Goal: Contribute content: Contribute content

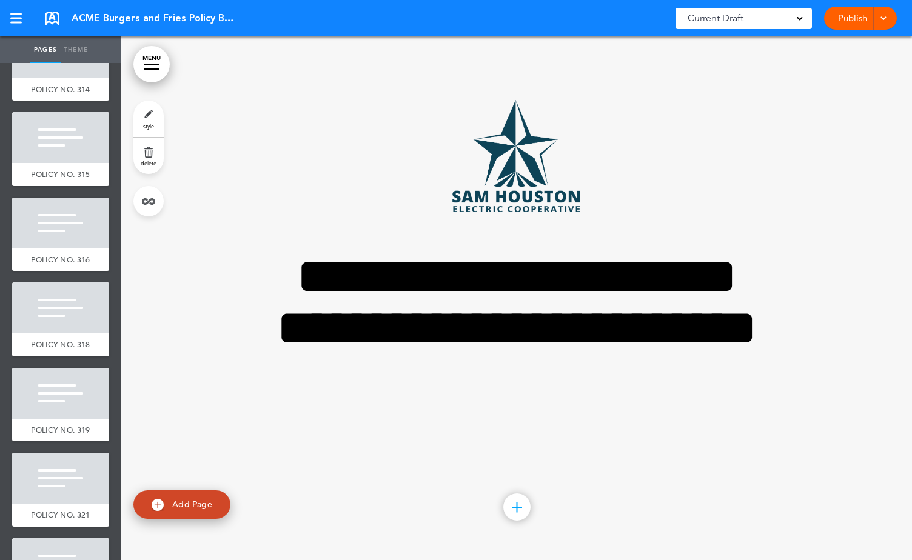
scroll to position [6288, 0]
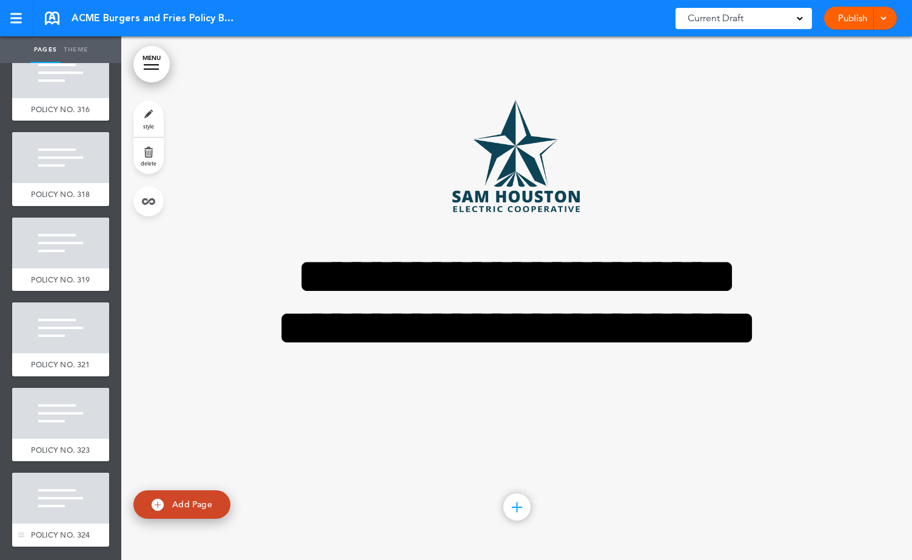
click at [56, 473] on div at bounding box center [60, 498] width 97 height 51
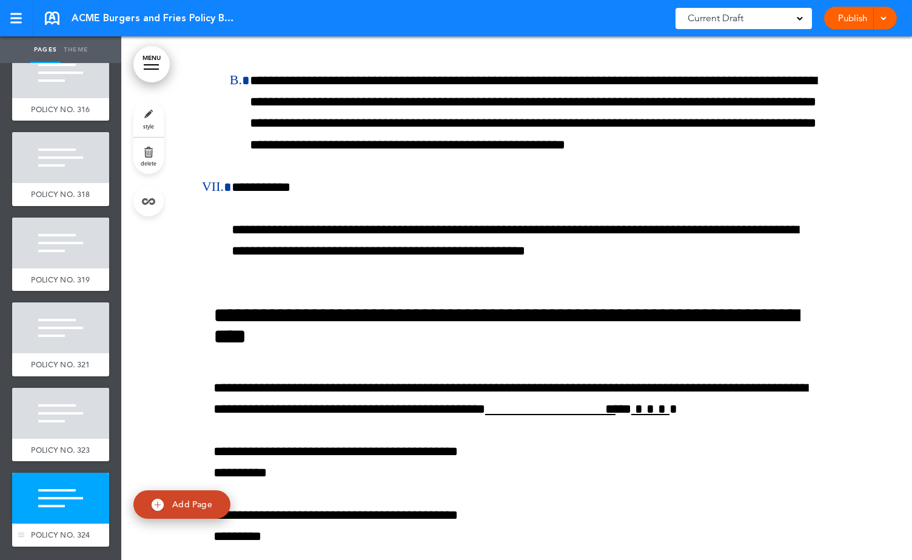
scroll to position [178017, 0]
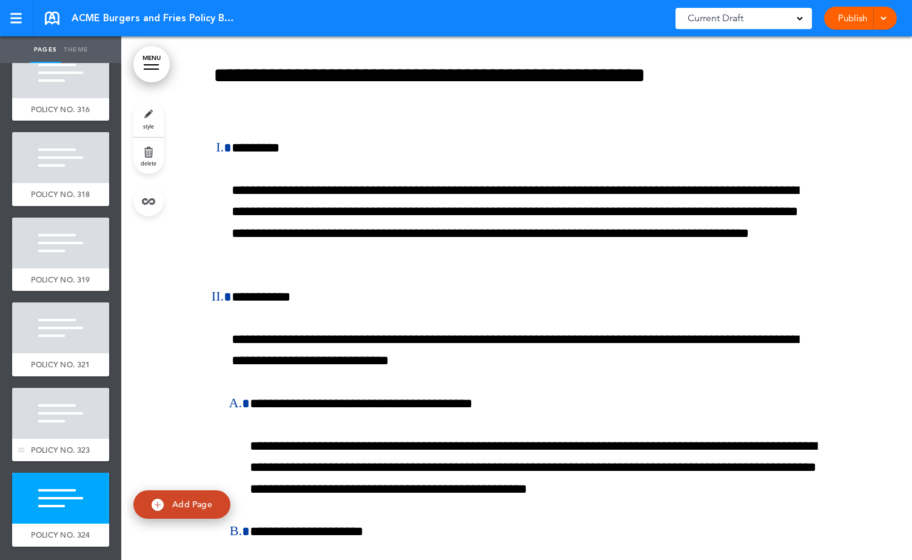
click at [61, 439] on div "POLICY NO. 323" at bounding box center [60, 450] width 97 height 23
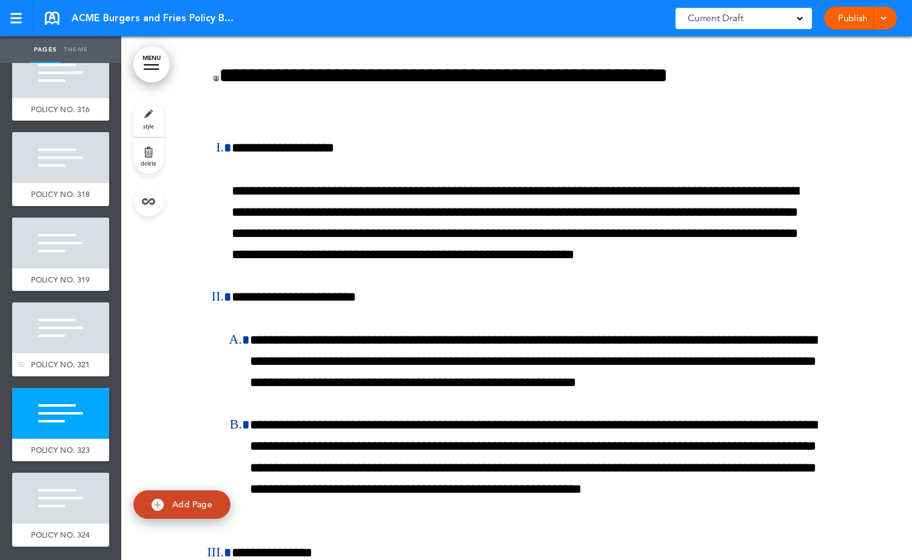
click at [62, 360] on span "POLICY NO. 321" at bounding box center [60, 365] width 59 height 10
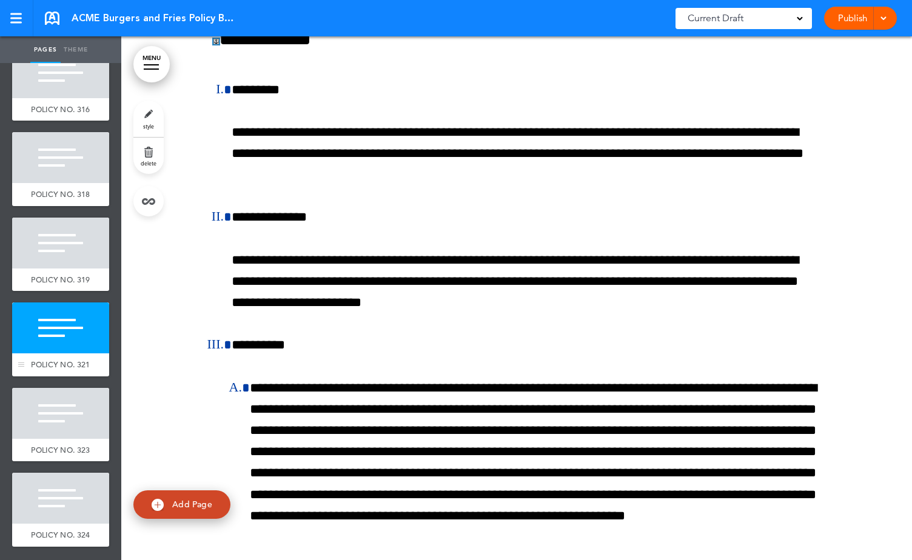
scroll to position [174720, 0]
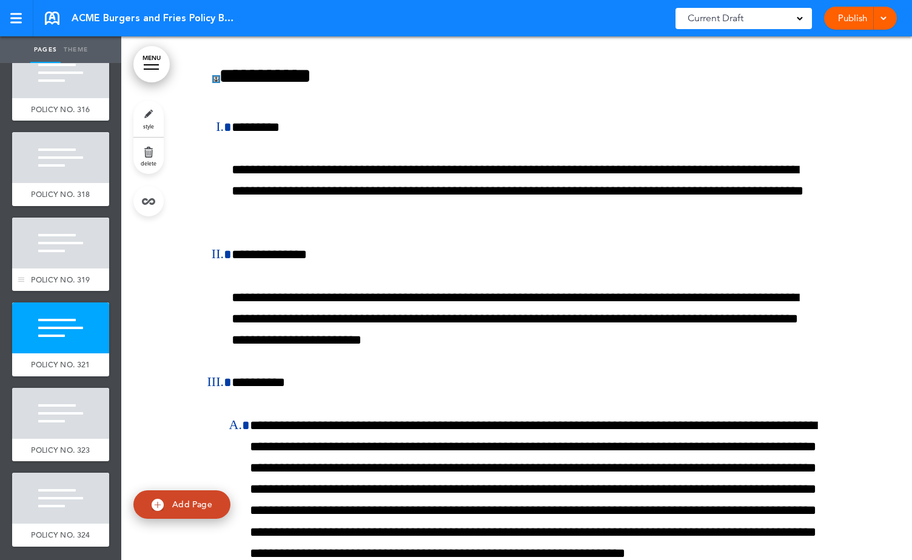
click at [68, 218] on div at bounding box center [60, 243] width 97 height 51
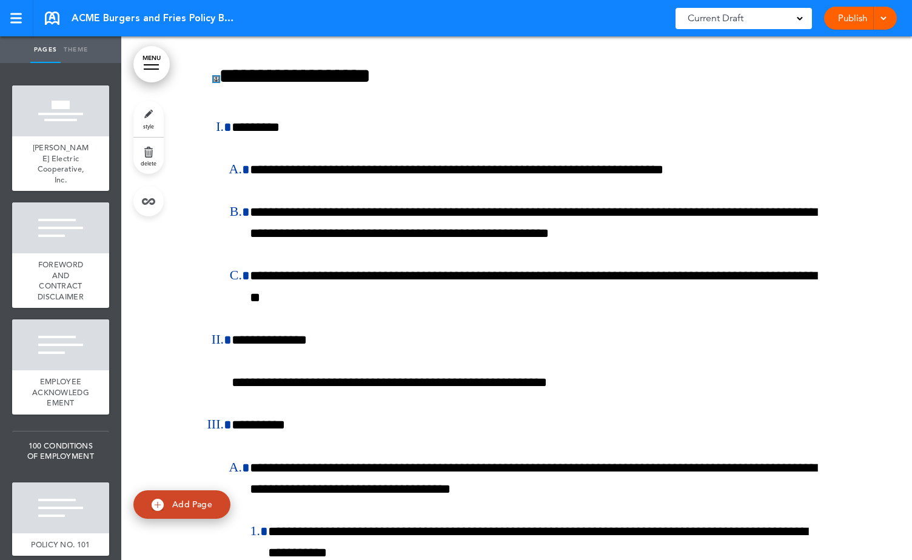
click at [79, 41] on link "Theme" at bounding box center [76, 49] width 30 height 27
type input "******"
select select "****"
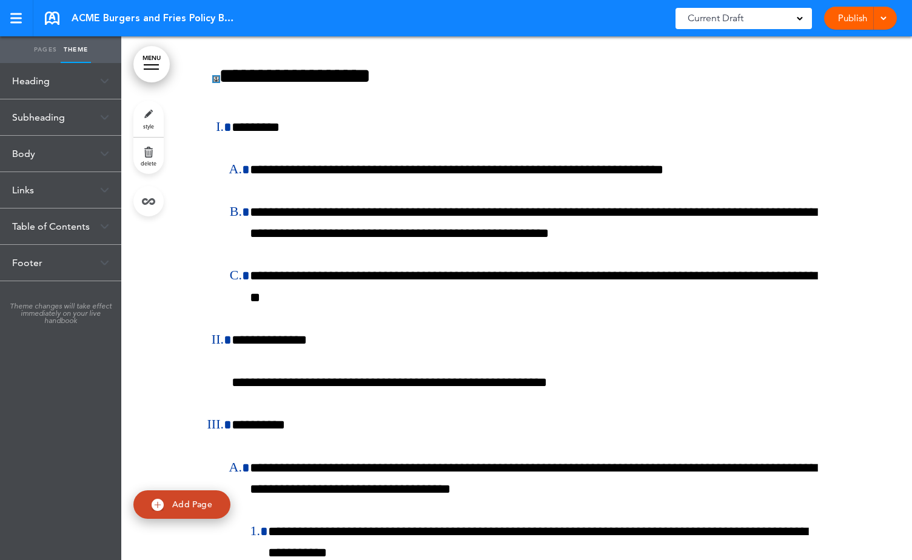
click at [55, 107] on div "Subheading" at bounding box center [60, 117] width 121 height 36
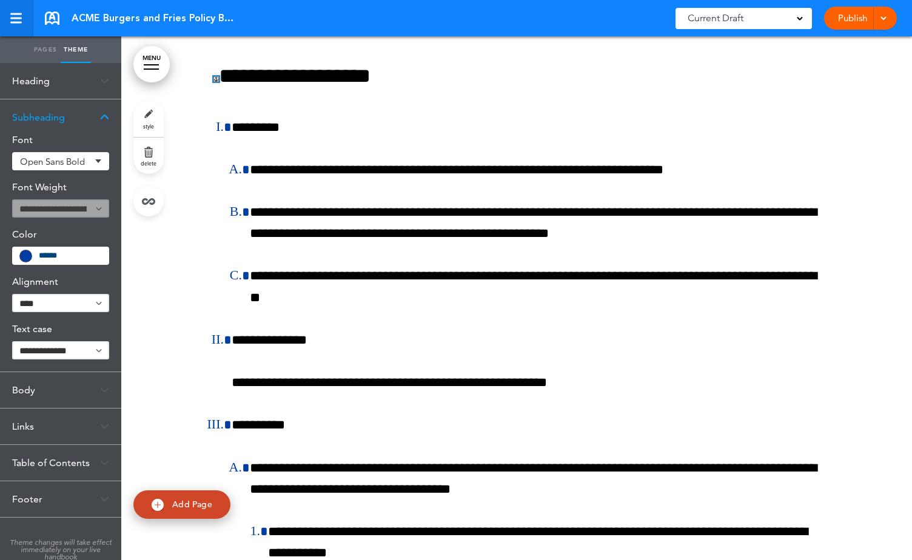
scroll to position [174720, 0]
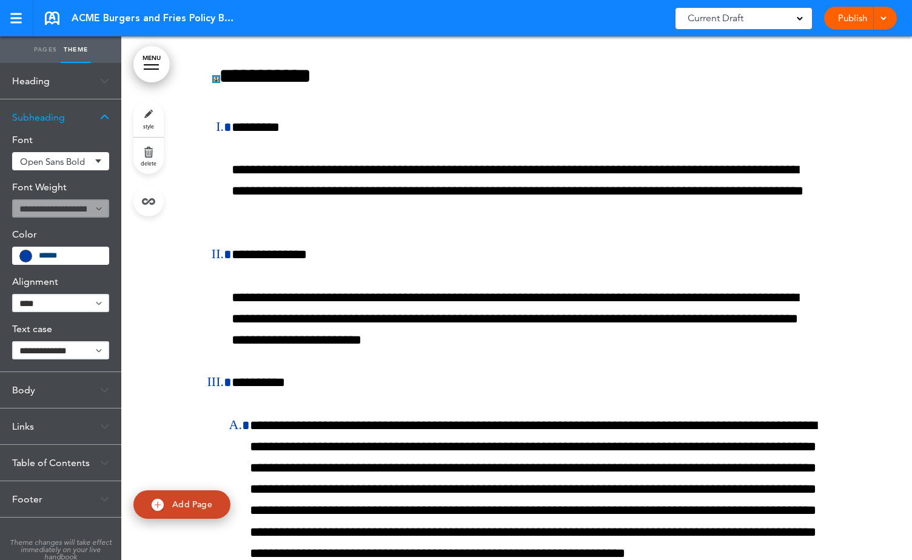
click at [156, 72] on link "MENU" at bounding box center [151, 64] width 36 height 36
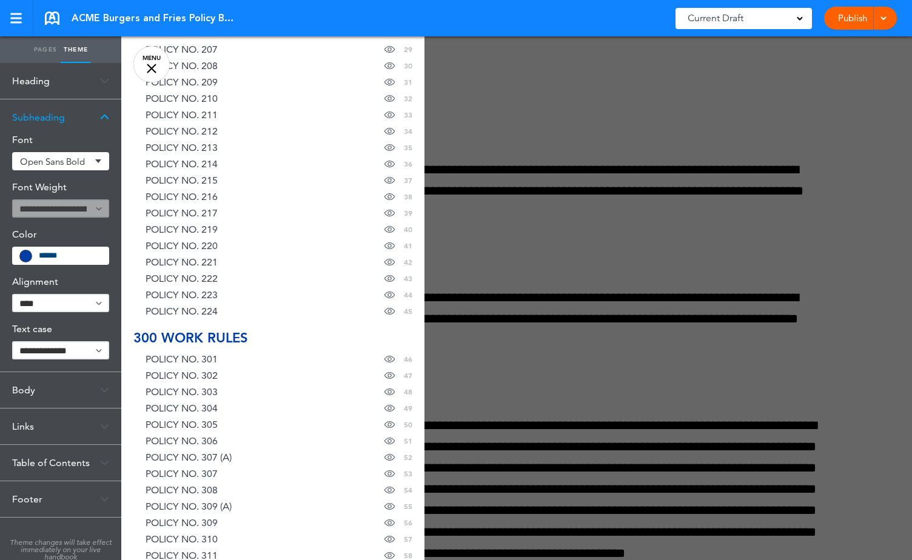
scroll to position [830, 0]
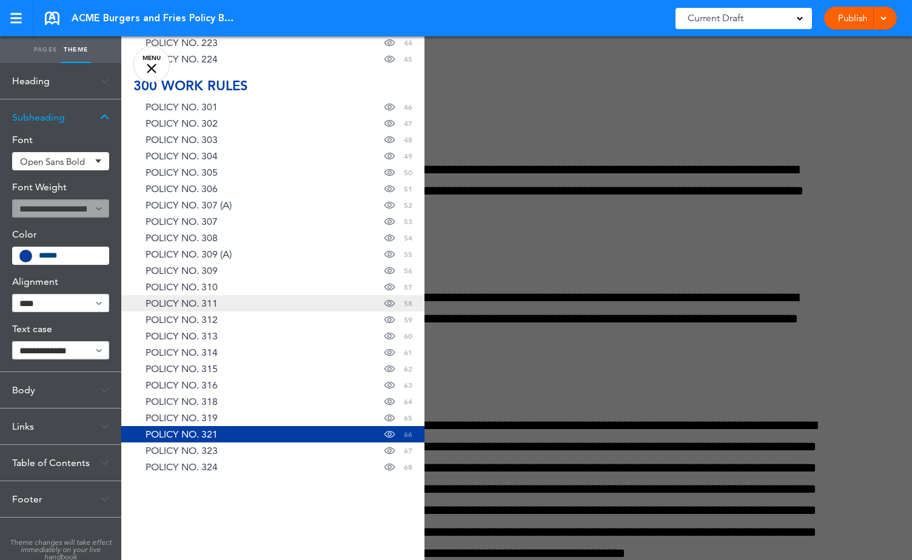
click at [221, 306] on link "POLICY NO. 311 Hide page in table of contents 58" at bounding box center [272, 303] width 303 height 16
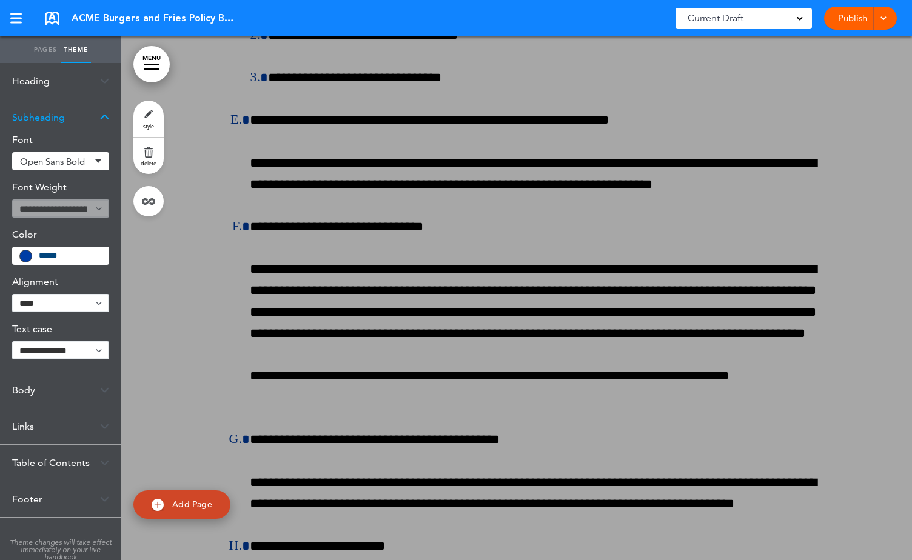
scroll to position [156090, 0]
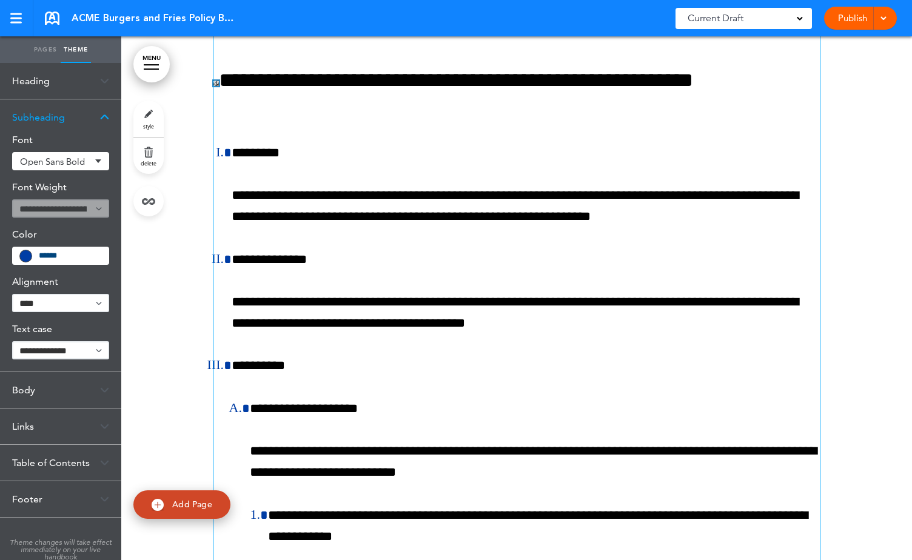
click at [214, 86] on link at bounding box center [216, 83] width 5 height 5
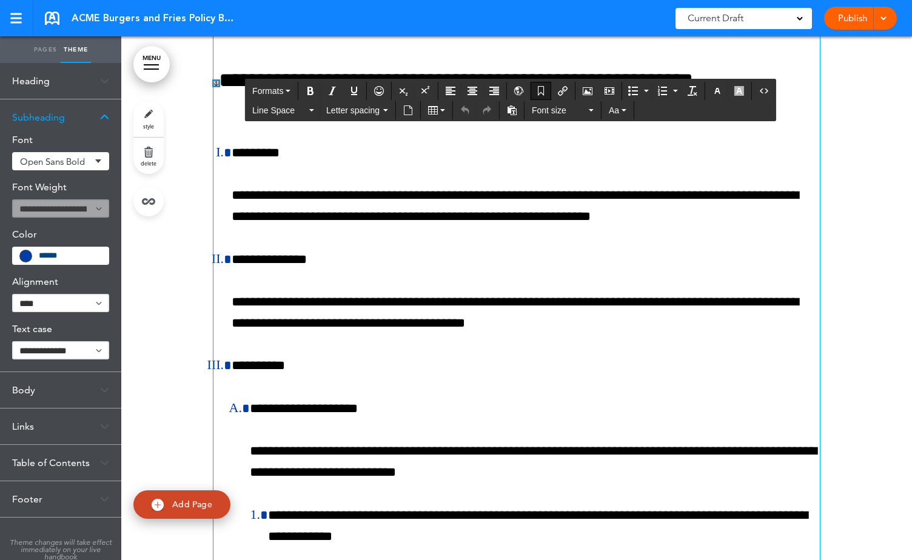
click at [214, 86] on link at bounding box center [216, 83] width 5 height 5
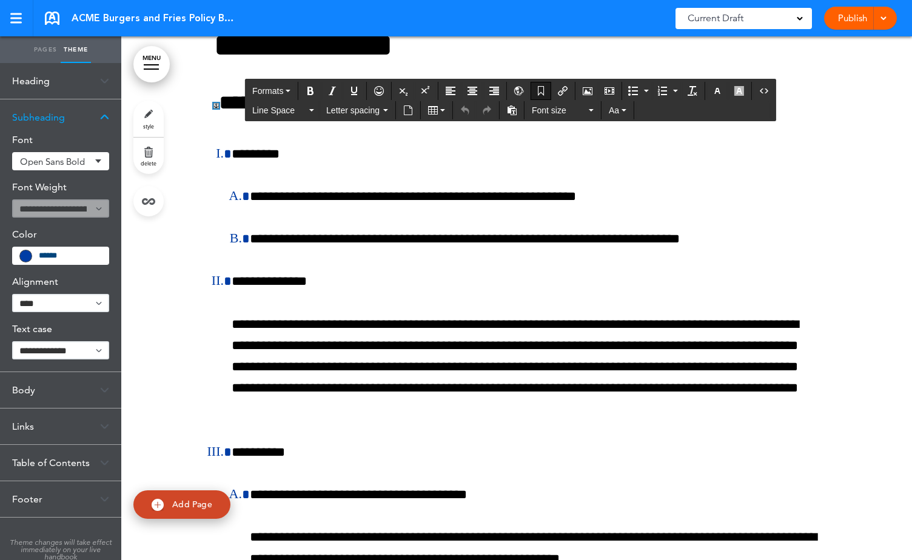
scroll to position [158480, 0]
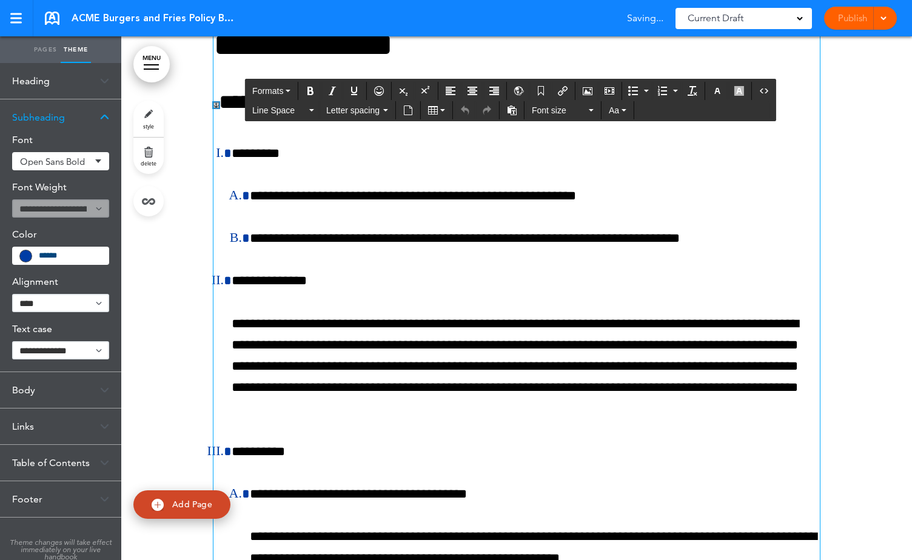
click at [214, 113] on h4 "**********" at bounding box center [517, 102] width 607 height 21
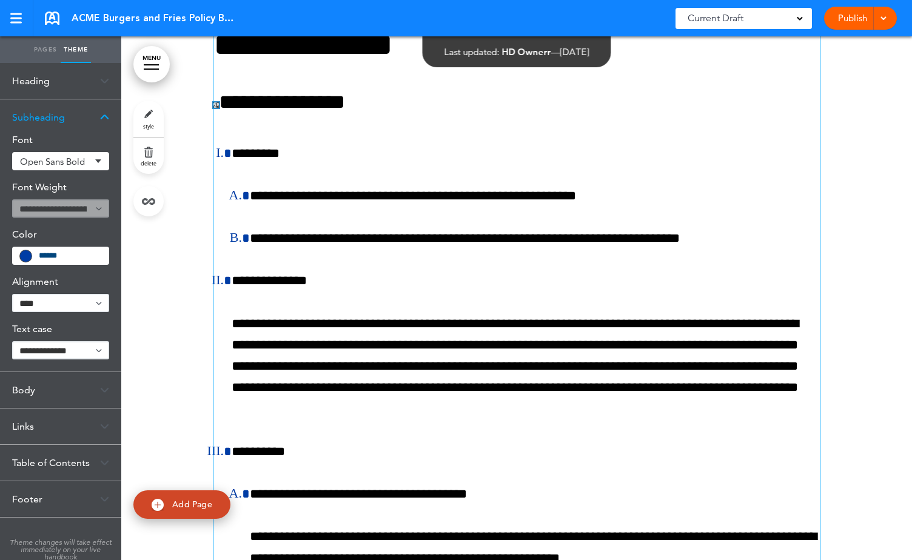
click at [214, 108] on link at bounding box center [216, 105] width 5 height 5
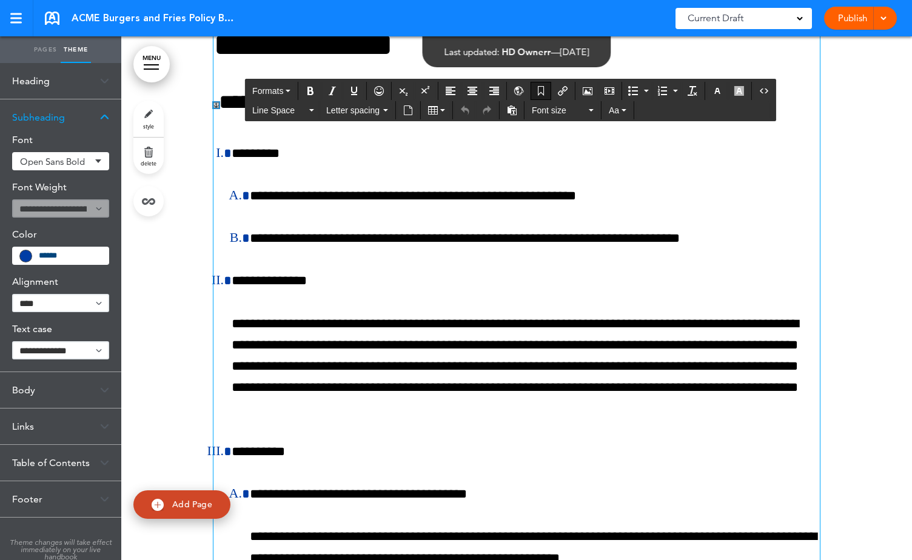
click at [214, 108] on link at bounding box center [216, 105] width 5 height 5
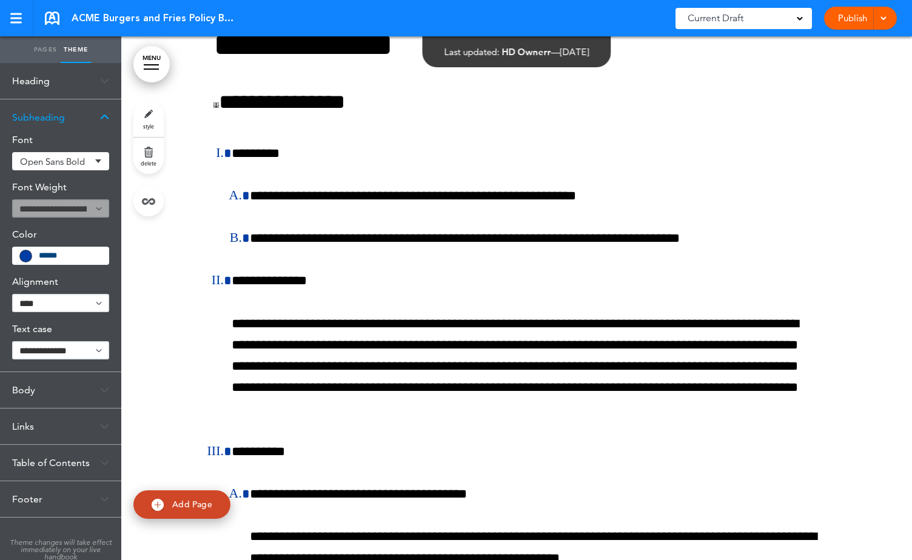
click at [214, 108] on link at bounding box center [216, 105] width 5 height 5
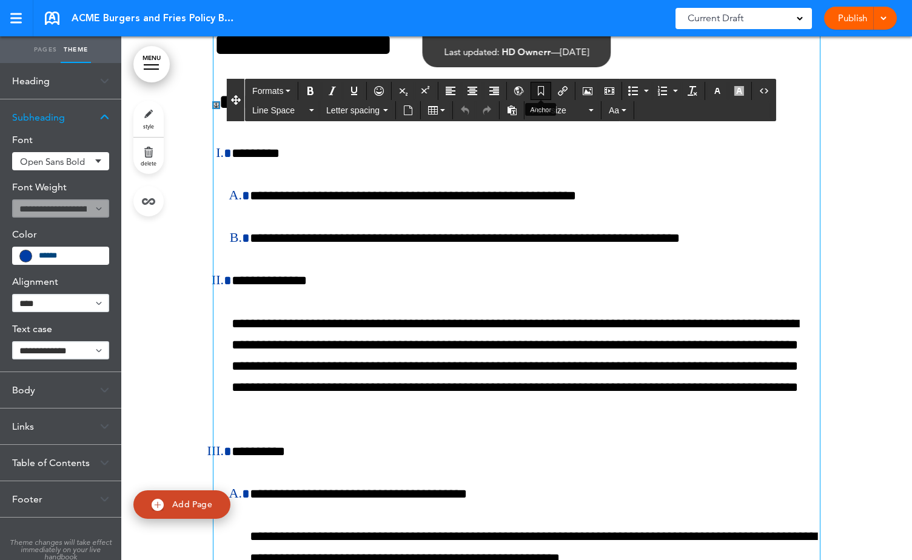
click at [544, 84] on button "Anchor" at bounding box center [540, 90] width 19 height 17
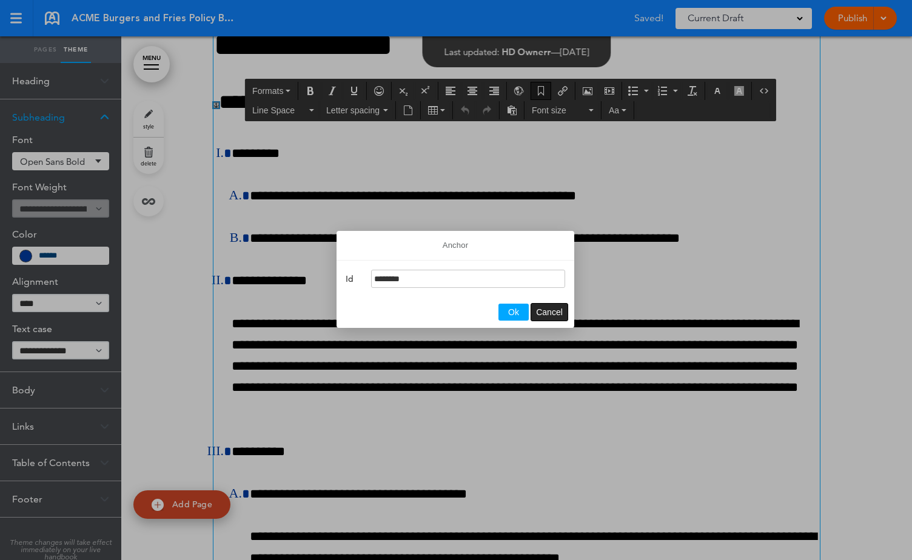
click at [552, 310] on span "Cancel" at bounding box center [549, 313] width 27 height 10
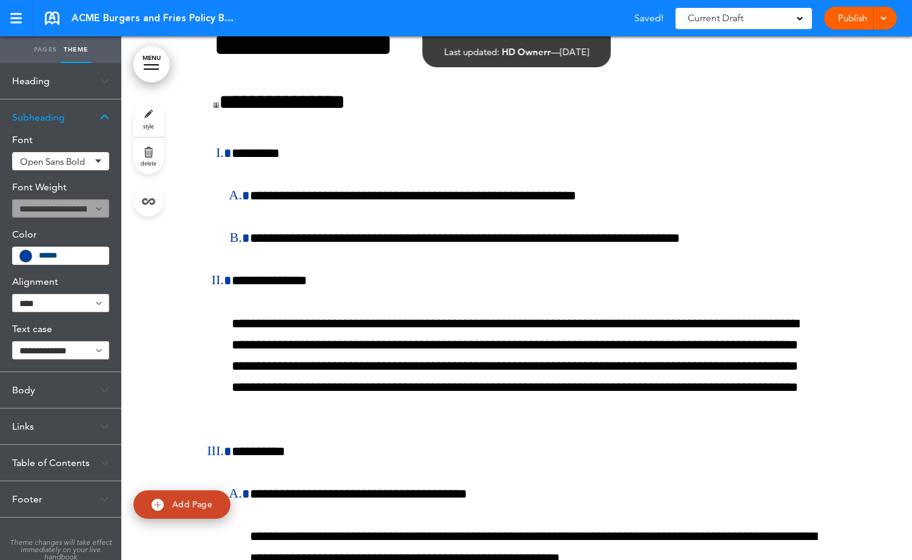
drag, startPoint x: 150, startPoint y: 51, endPoint x: 179, endPoint y: 153, distance: 106.0
click at [150, 51] on link "MENU" at bounding box center [151, 64] width 36 height 36
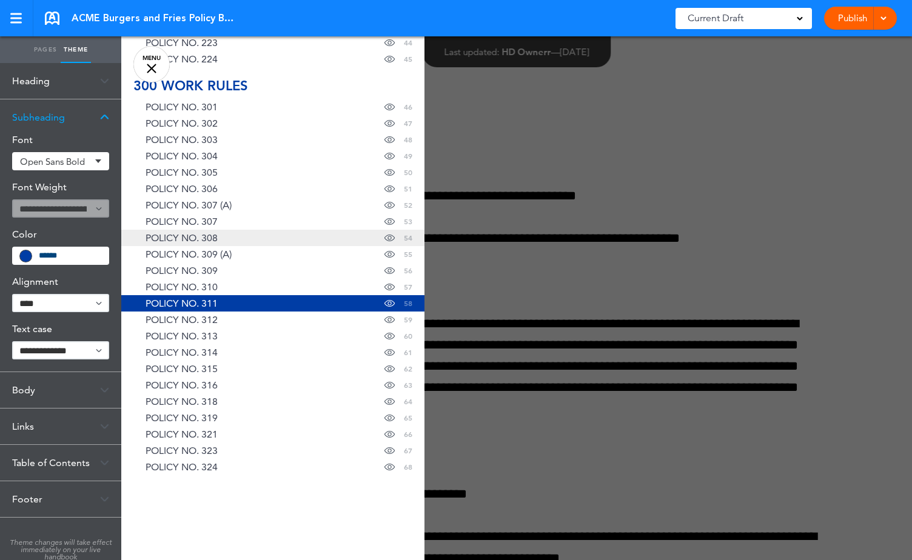
click at [191, 234] on span "POLICY NO. 308" at bounding box center [182, 238] width 72 height 10
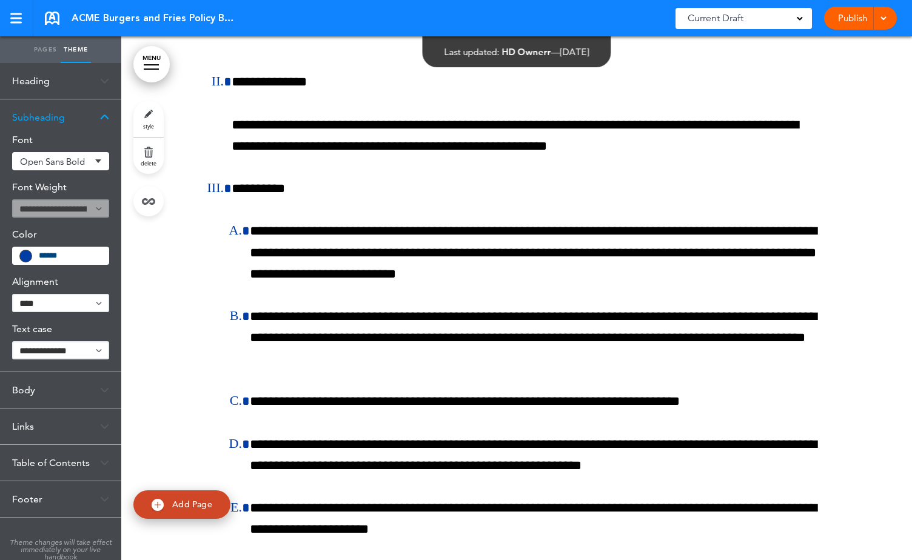
scroll to position [146029, 0]
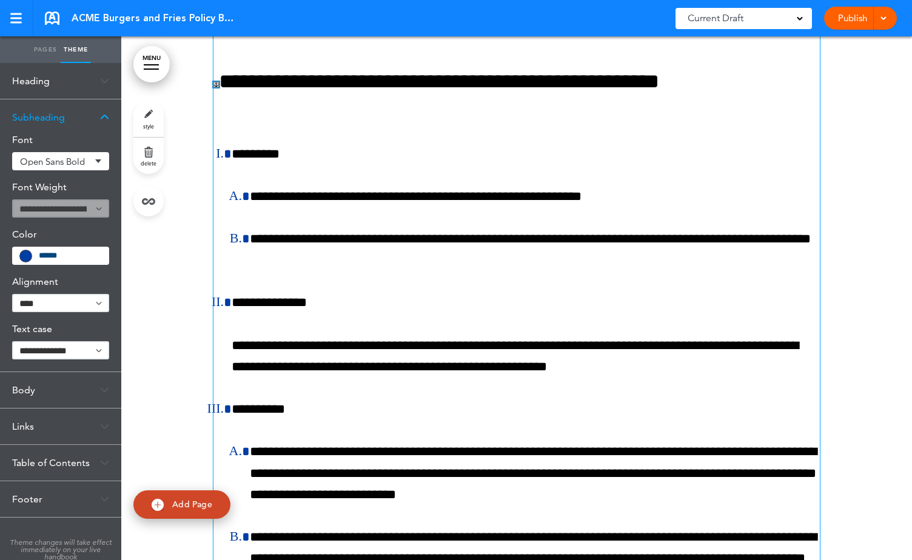
click at [214, 87] on link at bounding box center [216, 84] width 5 height 5
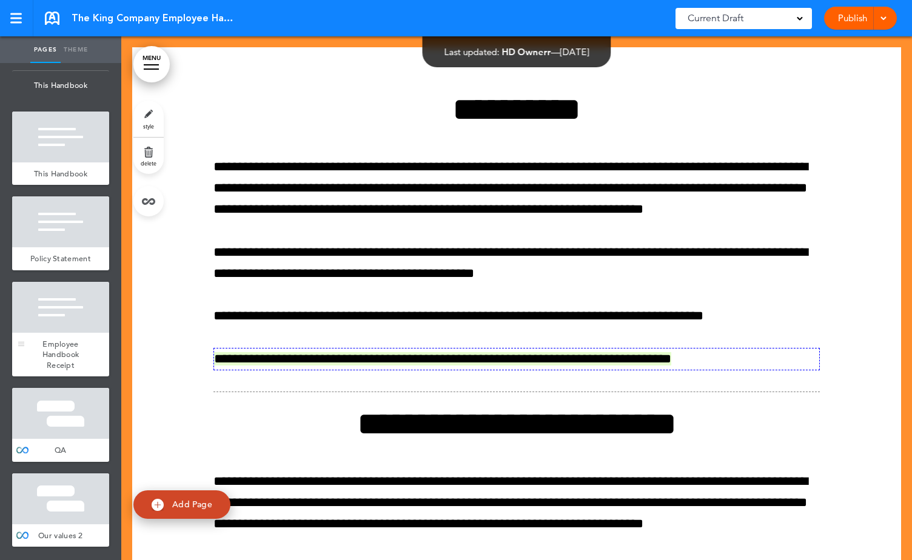
click at [59, 320] on div at bounding box center [60, 307] width 97 height 51
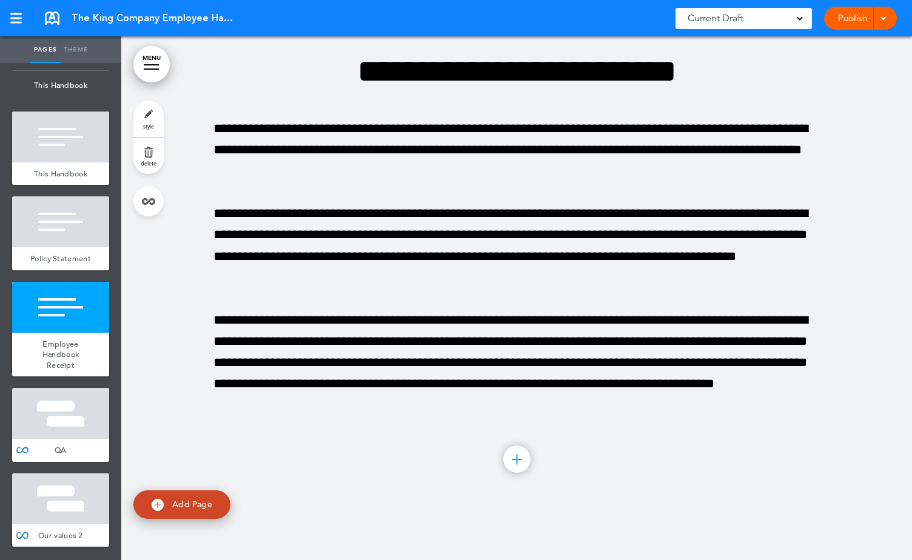
click at [79, 43] on link "Theme" at bounding box center [76, 49] width 30 height 27
type input "******"
type input "**********"
type input "******"
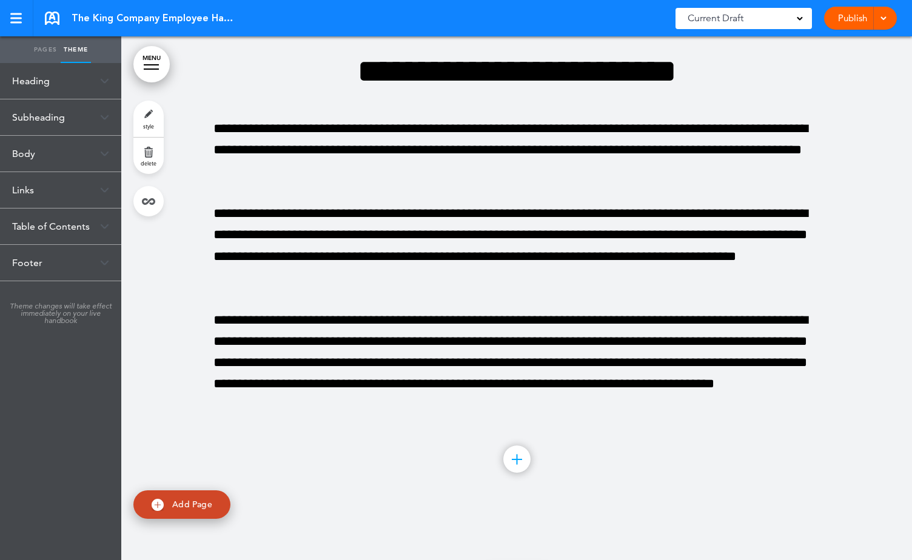
click at [62, 94] on div "Heading" at bounding box center [60, 81] width 121 height 36
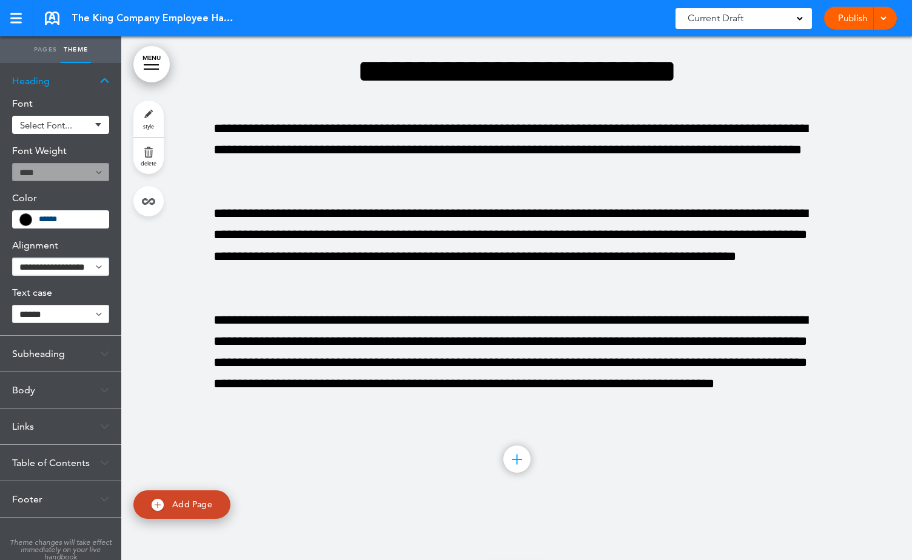
click at [41, 352] on div "Subheading" at bounding box center [60, 354] width 121 height 36
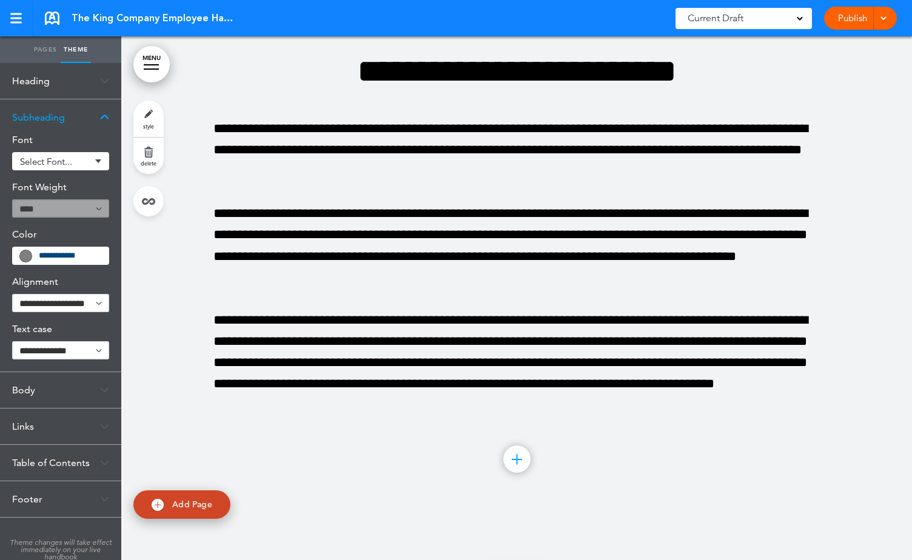
click at [24, 386] on div "Body" at bounding box center [60, 390] width 121 height 36
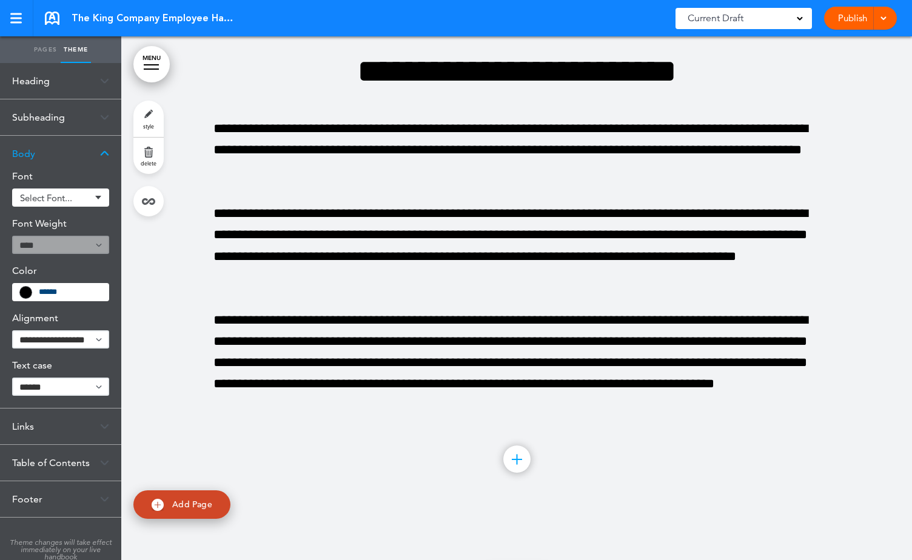
click at [27, 424] on div "Links" at bounding box center [60, 427] width 121 height 36
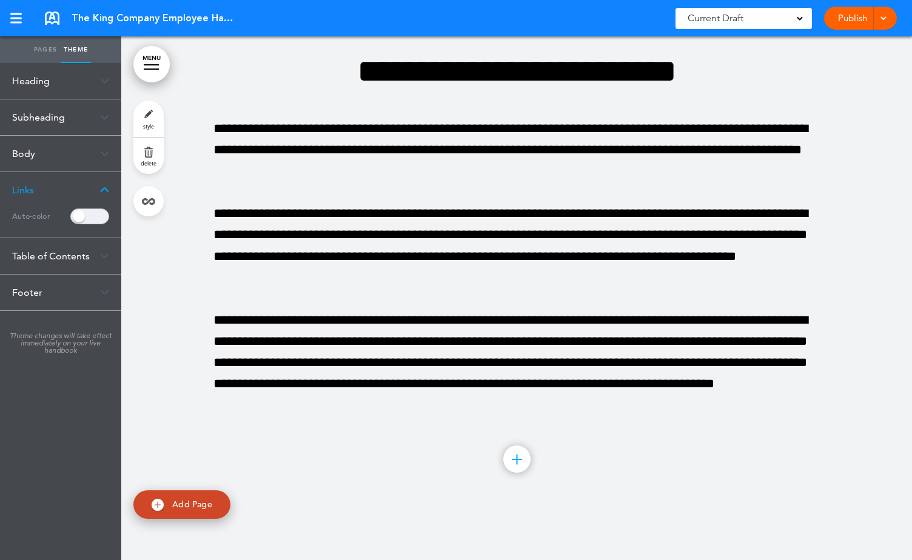
click at [47, 48] on link "Pages" at bounding box center [45, 49] width 30 height 27
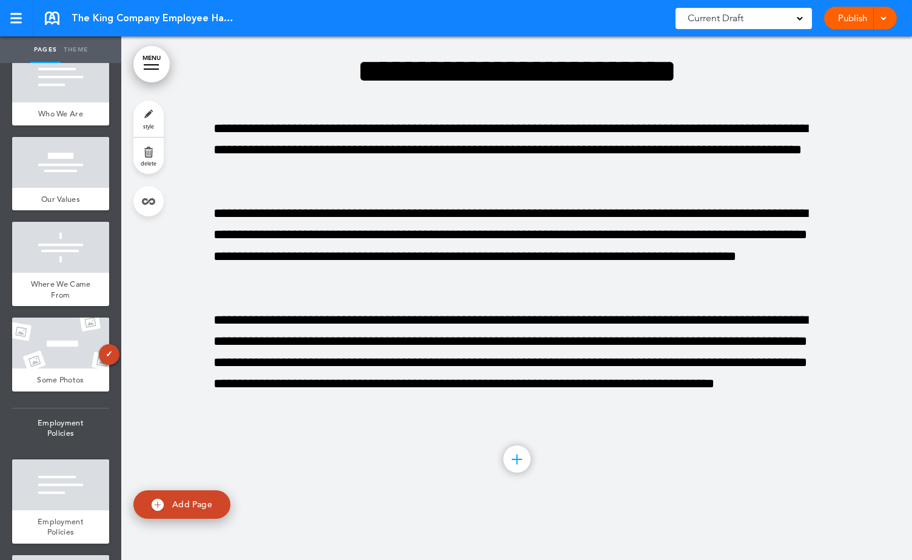
scroll to position [1093, 0]
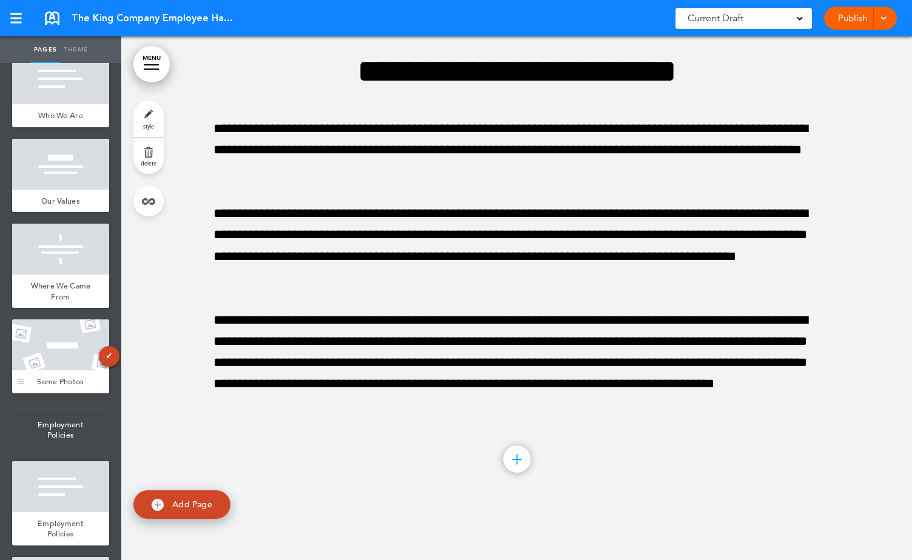
click at [51, 340] on div at bounding box center [60, 345] width 97 height 51
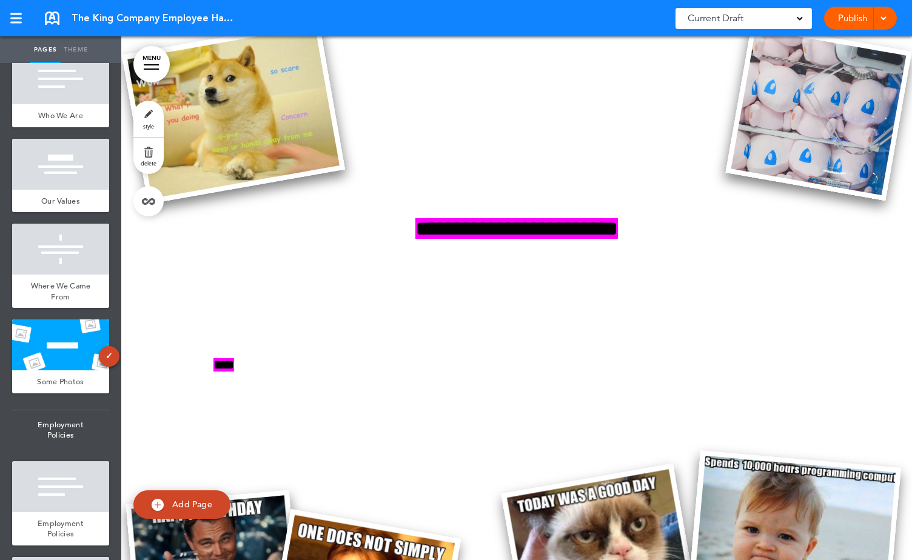
scroll to position [10845, 0]
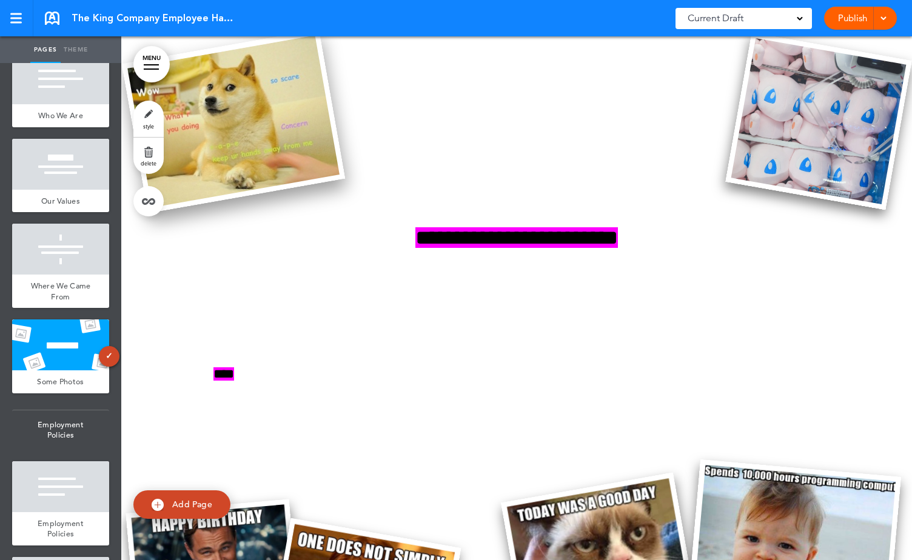
click at [246, 147] on img at bounding box center [233, 121] width 223 height 184
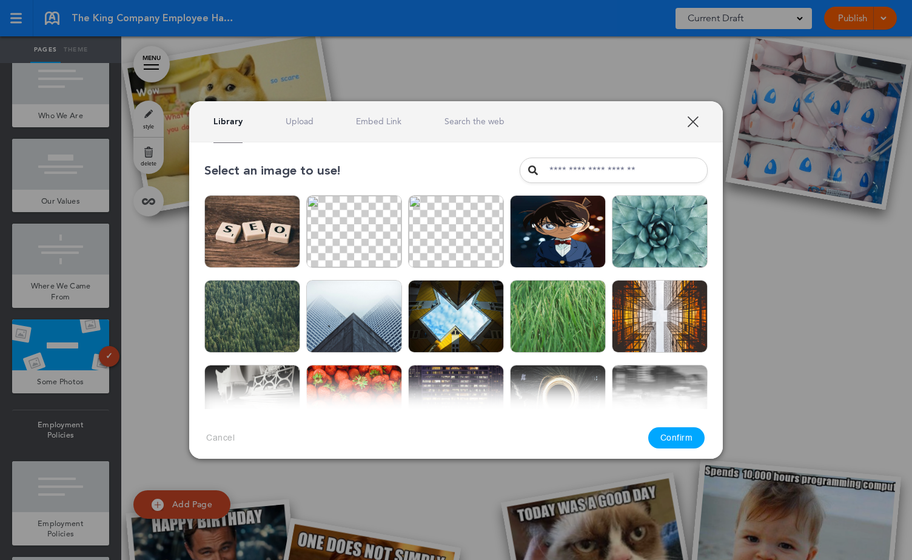
click at [362, 326] on img at bounding box center [354, 316] width 96 height 73
click at [667, 433] on button "Confirm" at bounding box center [676, 438] width 57 height 21
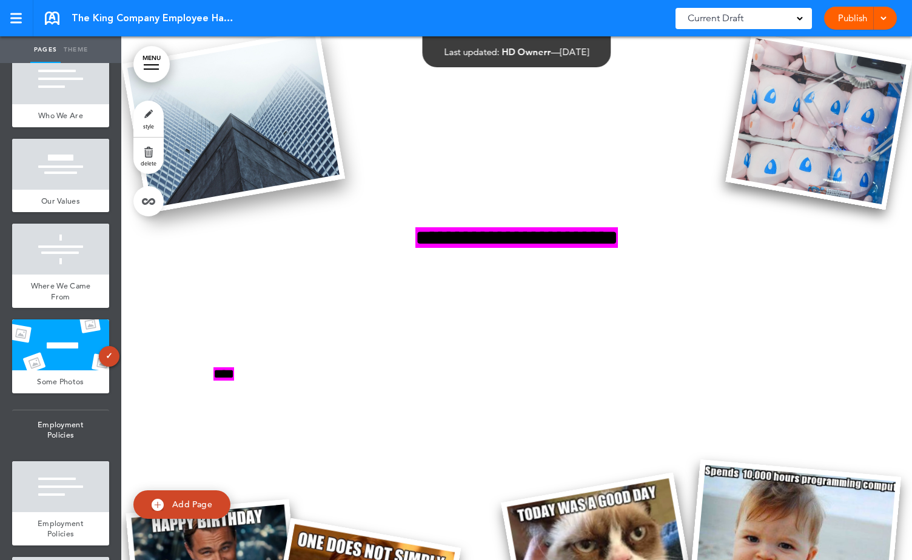
click at [302, 174] on img at bounding box center [233, 121] width 223 height 184
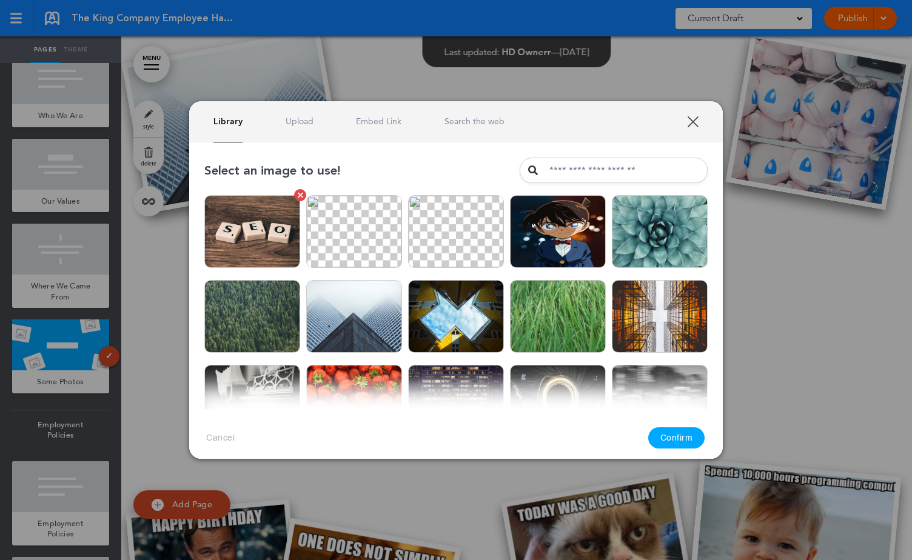
click at [279, 243] on img at bounding box center [252, 231] width 96 height 73
click at [685, 443] on button "Confirm" at bounding box center [676, 438] width 57 height 21
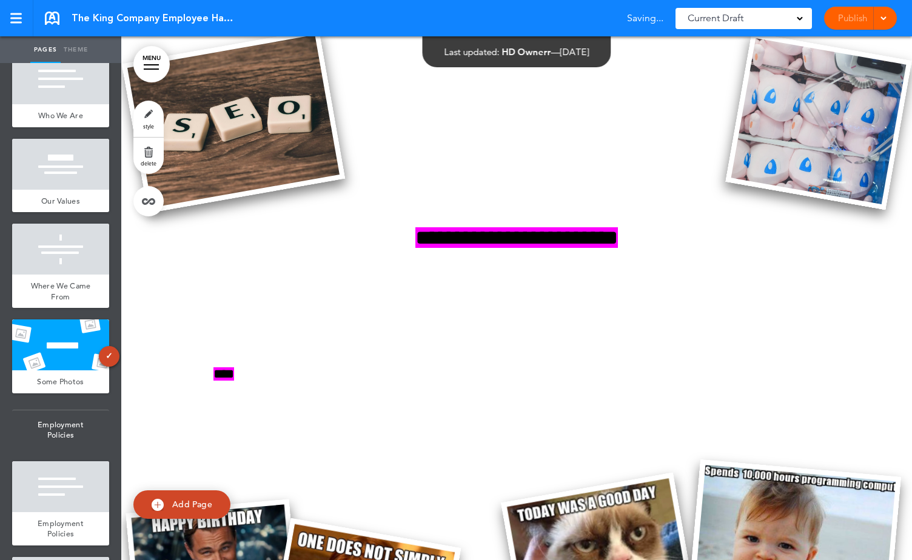
click at [280, 173] on img at bounding box center [233, 121] width 223 height 184
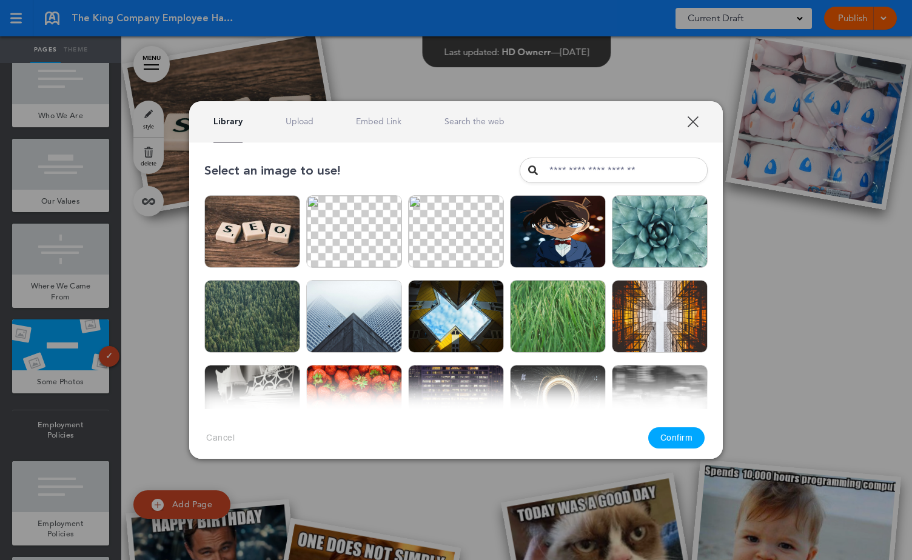
click at [624, 227] on img at bounding box center [660, 231] width 96 height 73
click at [676, 433] on button "Confirm" at bounding box center [676, 438] width 57 height 21
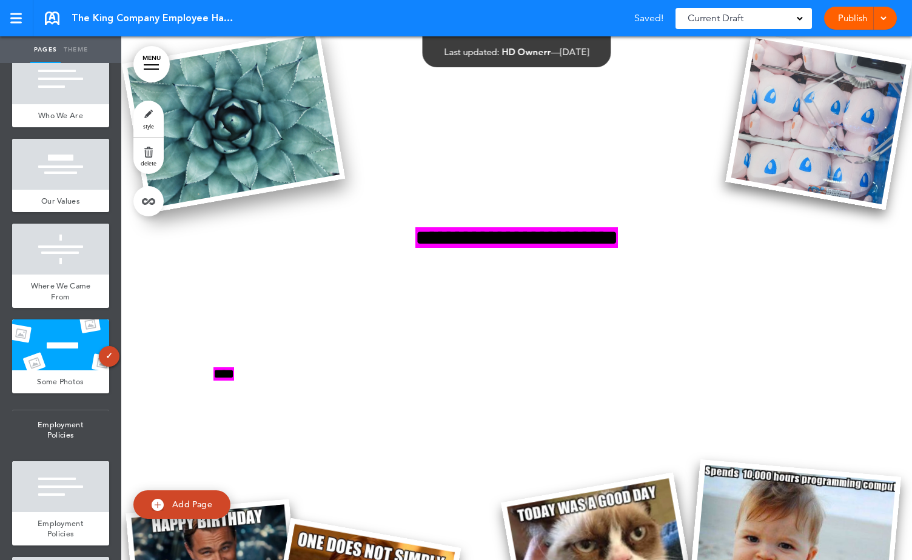
click at [290, 164] on img at bounding box center [233, 121] width 223 height 184
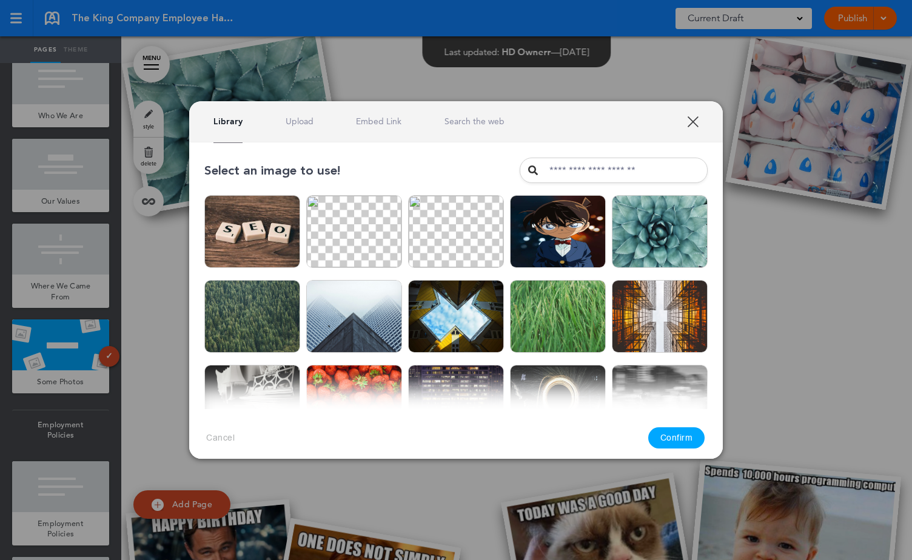
click at [474, 325] on img at bounding box center [456, 316] width 96 height 73
click at [684, 441] on button "Confirm" at bounding box center [676, 438] width 57 height 21
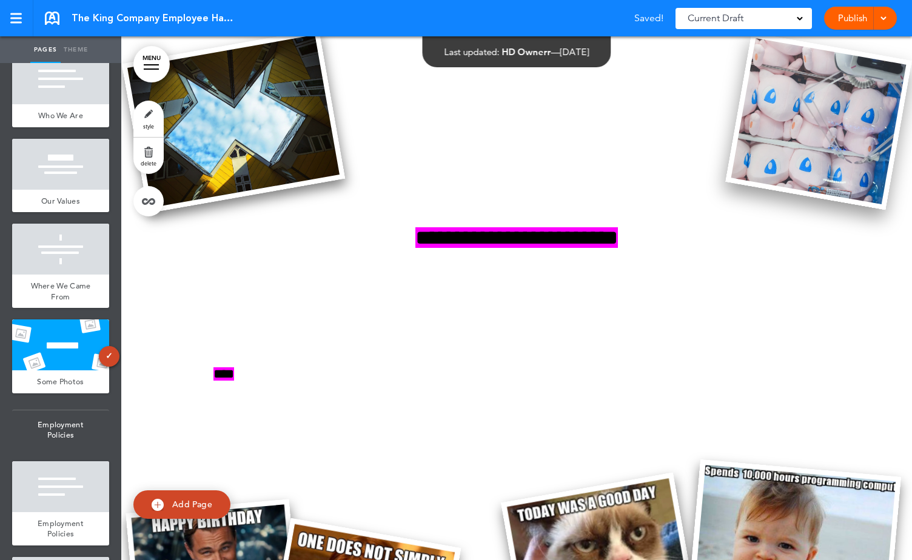
click at [816, 205] on img at bounding box center [818, 121] width 186 height 178
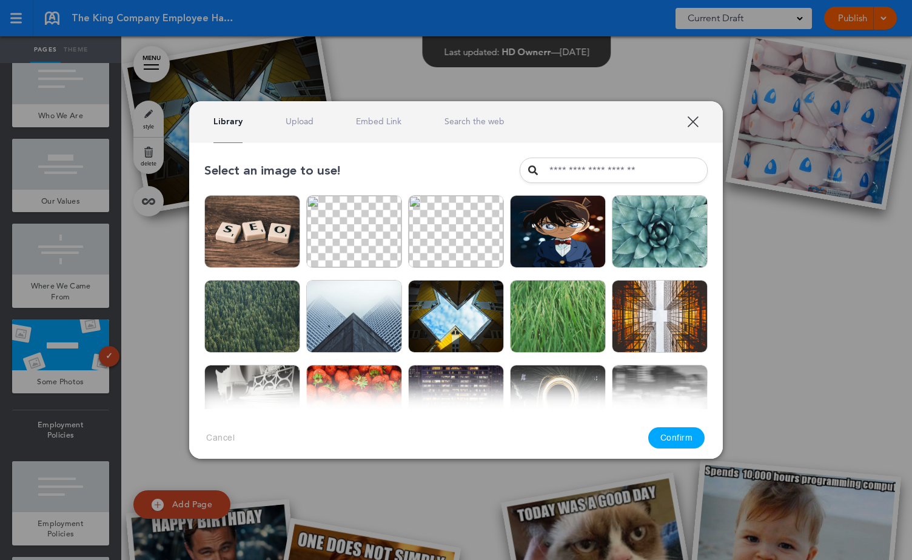
click at [586, 306] on img at bounding box center [558, 316] width 96 height 73
click at [688, 435] on button "Confirm" at bounding box center [676, 438] width 57 height 21
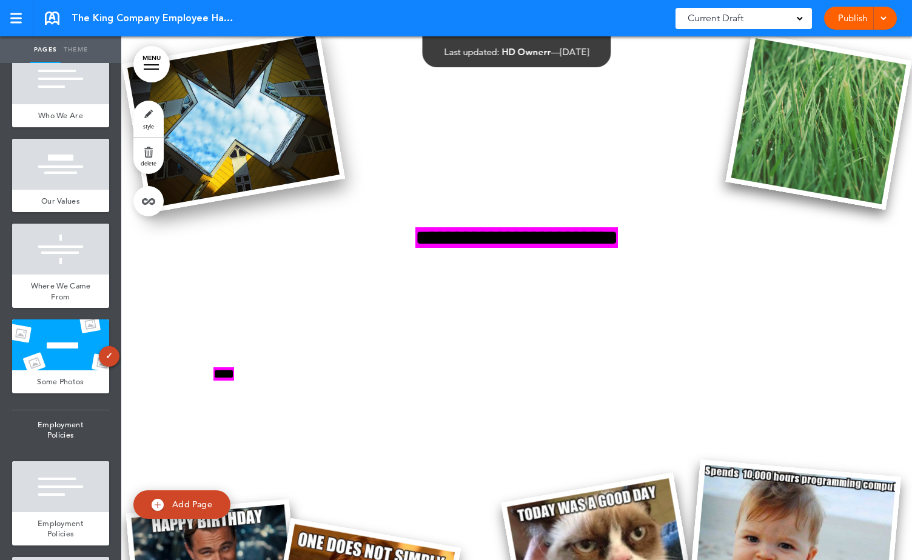
click at [225, 151] on img at bounding box center [233, 121] width 223 height 184
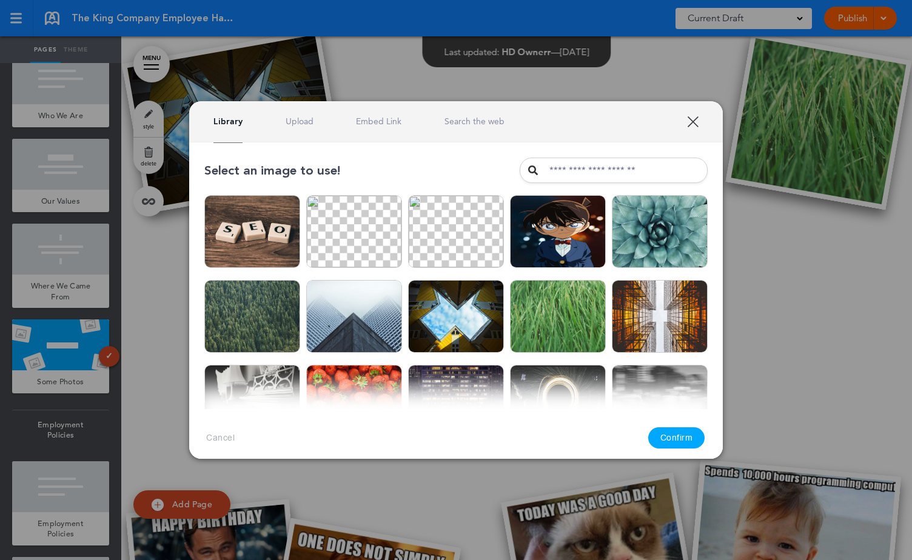
click at [434, 368] on img at bounding box center [456, 401] width 96 height 73
click at [687, 436] on button "Confirm" at bounding box center [676, 438] width 57 height 21
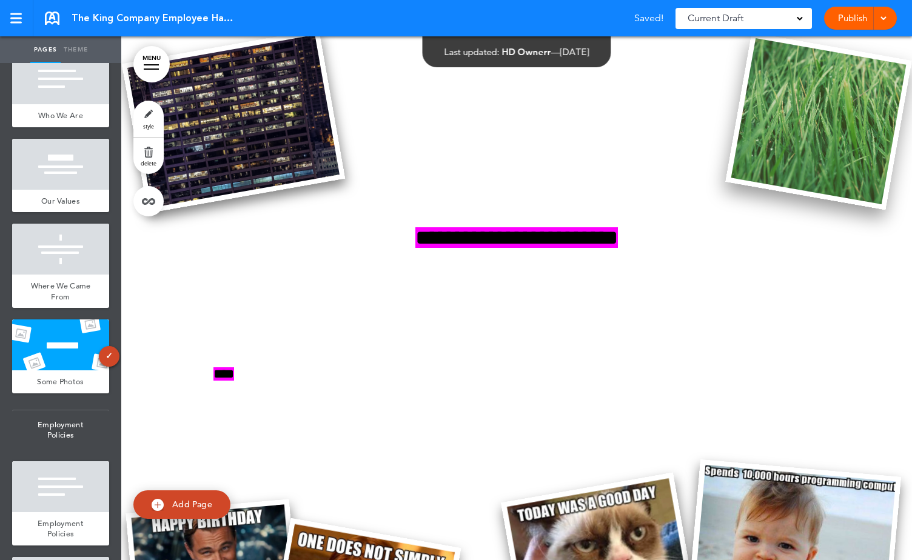
click at [827, 169] on img at bounding box center [818, 121] width 186 height 178
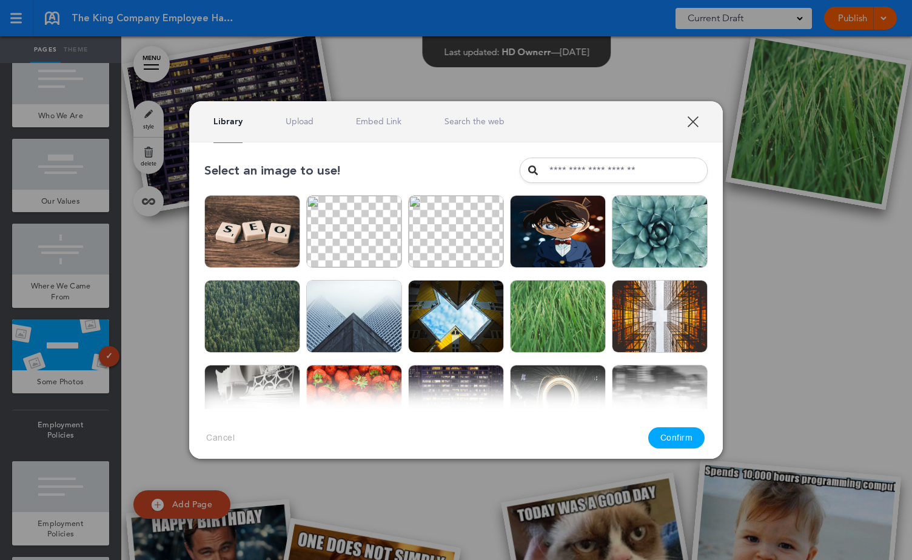
click at [566, 308] on img at bounding box center [558, 316] width 96 height 73
click at [673, 437] on button "Confirm" at bounding box center [676, 438] width 57 height 21
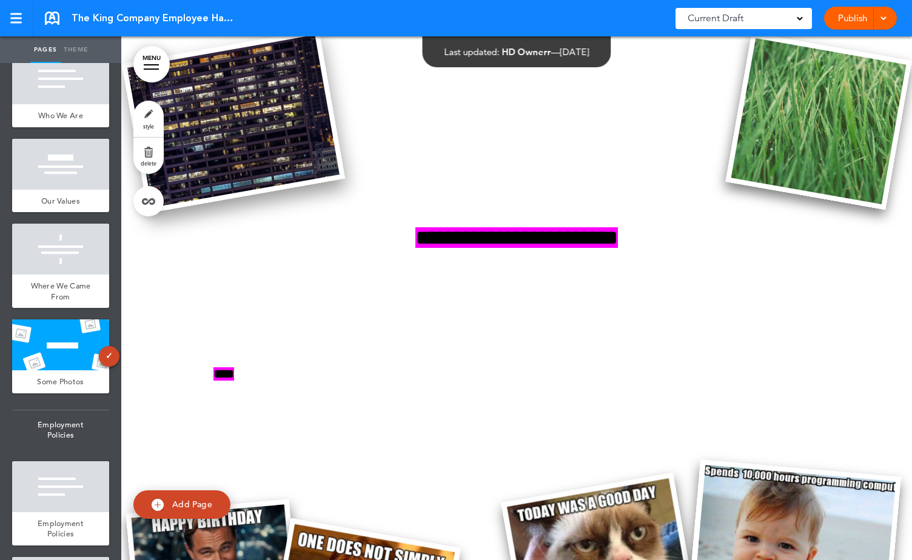
click at [277, 138] on img at bounding box center [233, 121] width 223 height 184
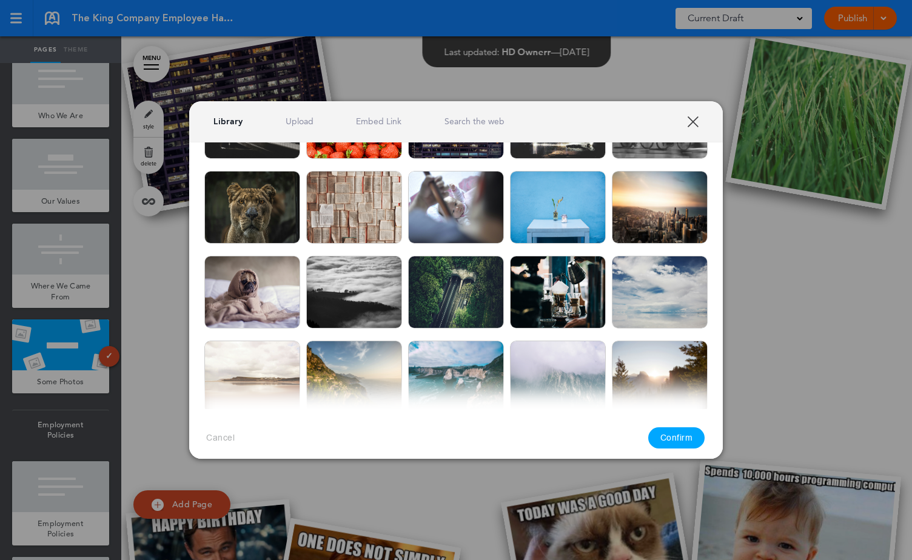
scroll to position [365, 0]
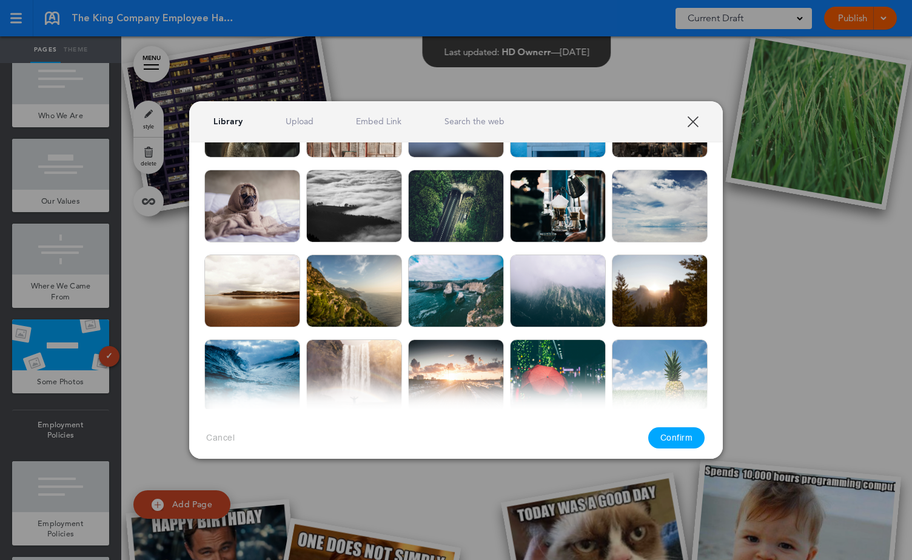
click at [360, 277] on img at bounding box center [354, 291] width 96 height 73
click at [681, 436] on button "Confirm" at bounding box center [676, 438] width 57 height 21
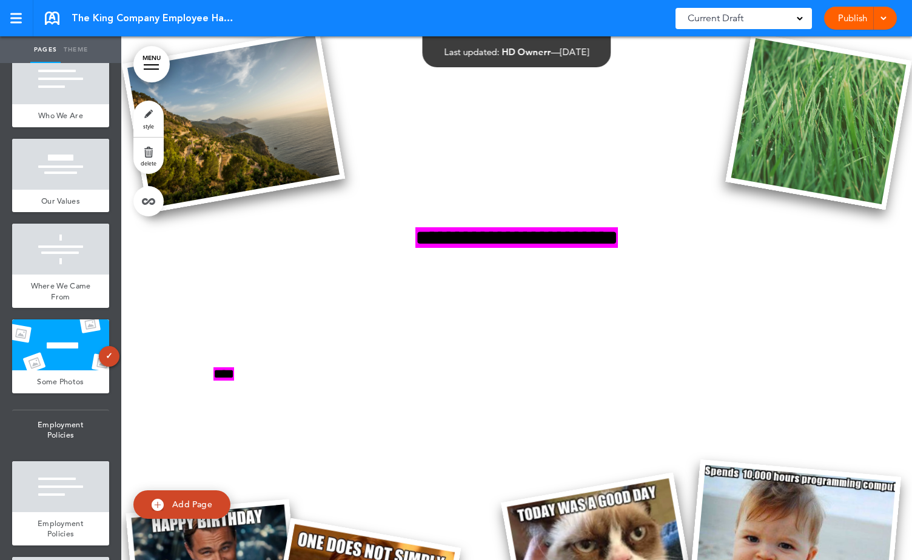
click at [213, 497] on link "Add Page" at bounding box center [181, 505] width 97 height 29
type input "********"
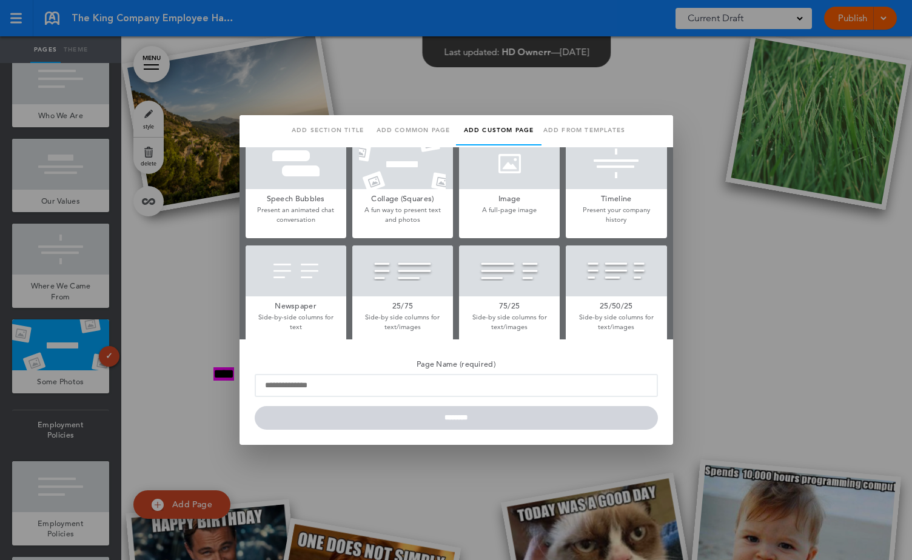
scroll to position [169, 0]
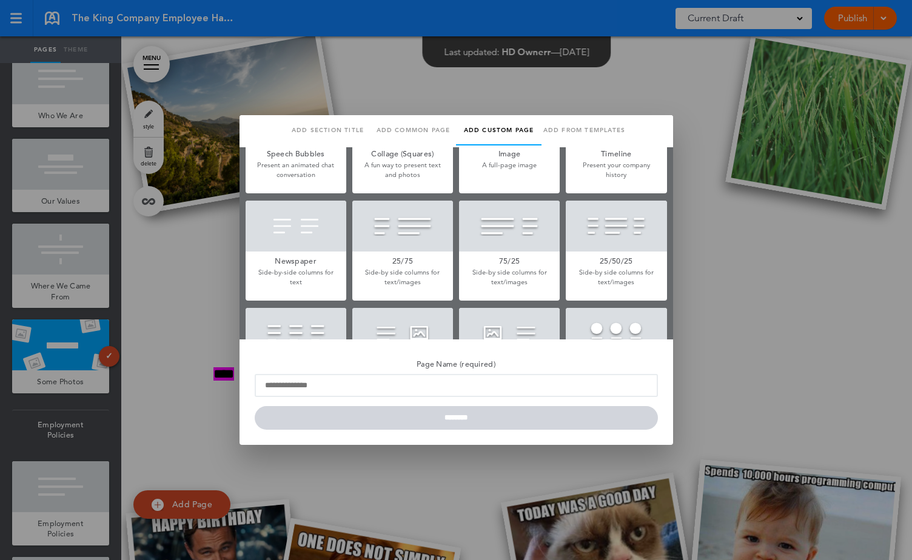
click at [597, 320] on div at bounding box center [616, 333] width 101 height 51
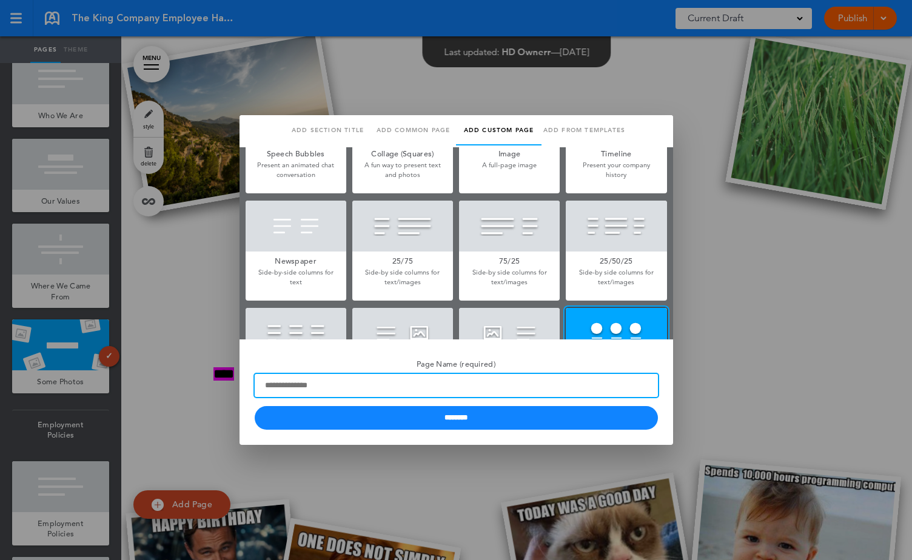
click at [499, 388] on input "Page Name (required)" at bounding box center [456, 385] width 403 height 23
type input "**"
click at [255, 406] on input "********" at bounding box center [456, 418] width 403 height 24
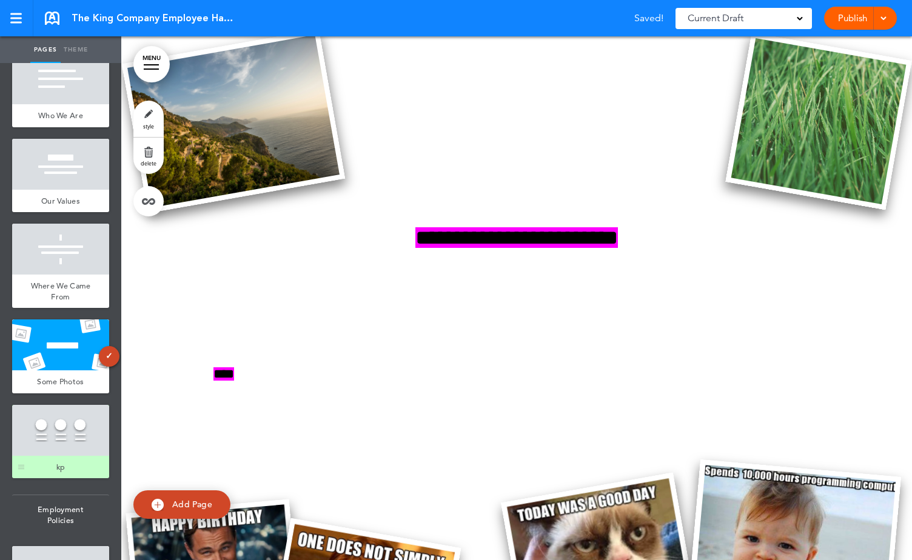
click at [80, 445] on div at bounding box center [60, 430] width 97 height 51
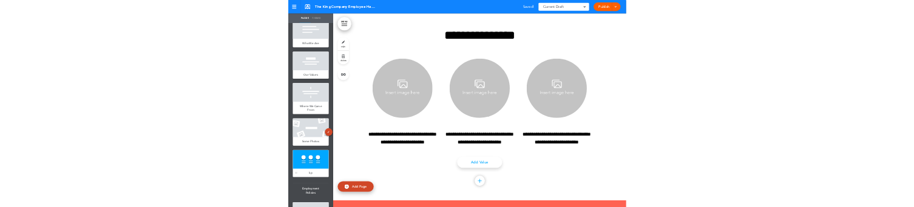
scroll to position [11519, 0]
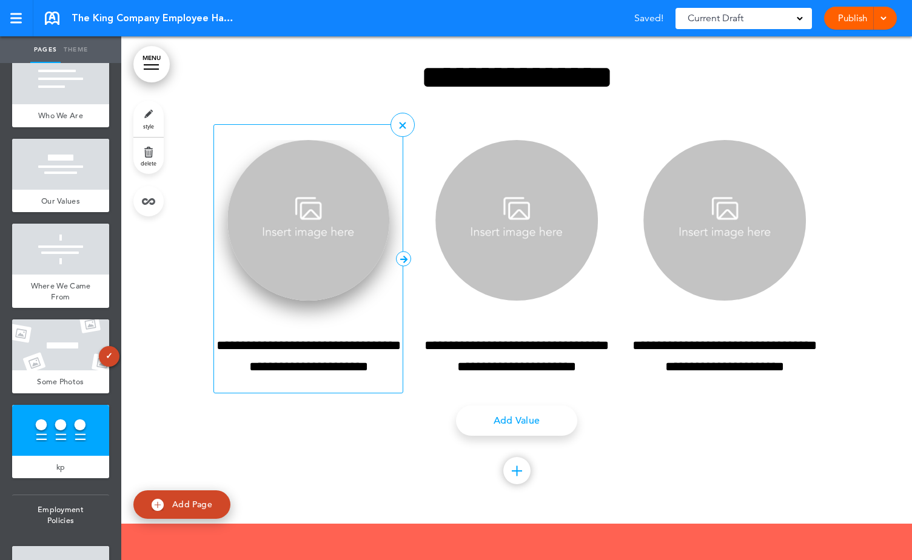
click at [332, 253] on img at bounding box center [308, 220] width 163 height 161
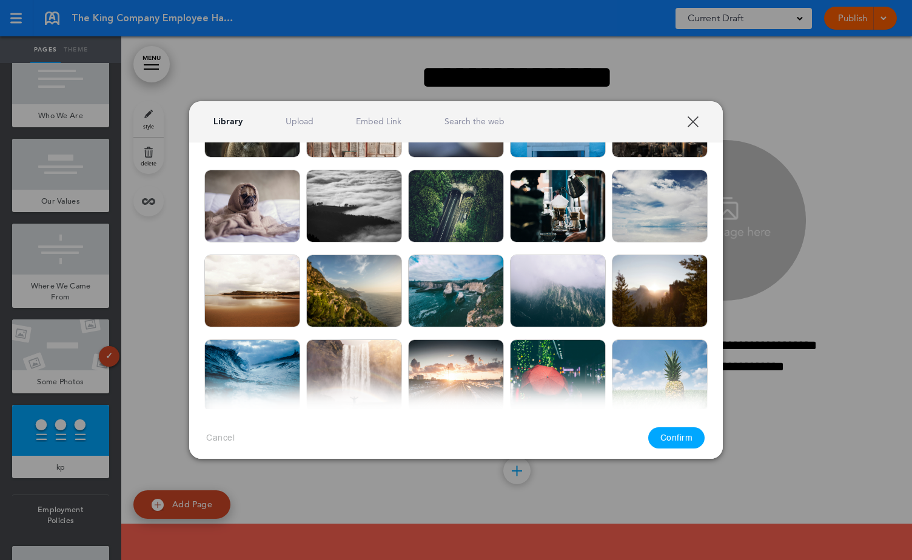
click at [545, 275] on img at bounding box center [558, 291] width 96 height 73
click at [672, 434] on button "Confirm" at bounding box center [676, 438] width 57 height 21
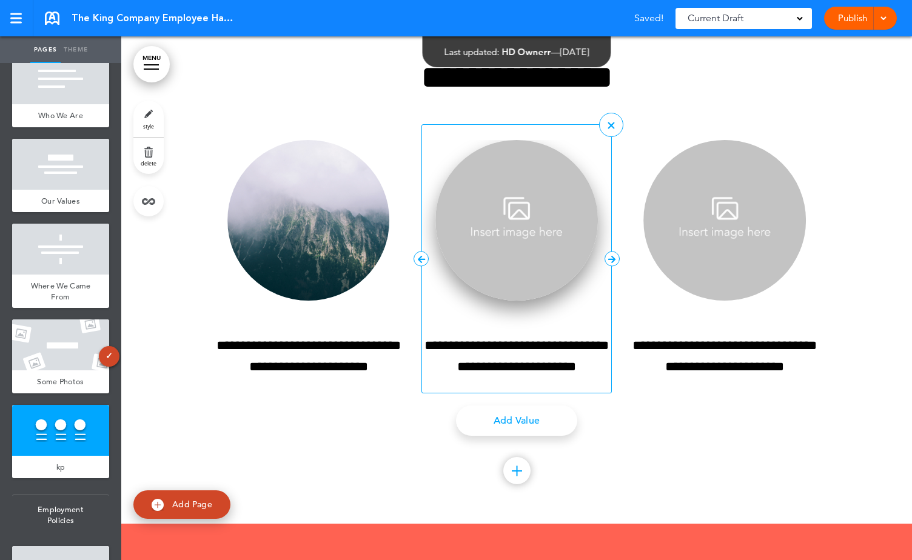
click at [562, 268] on img at bounding box center [517, 220] width 163 height 161
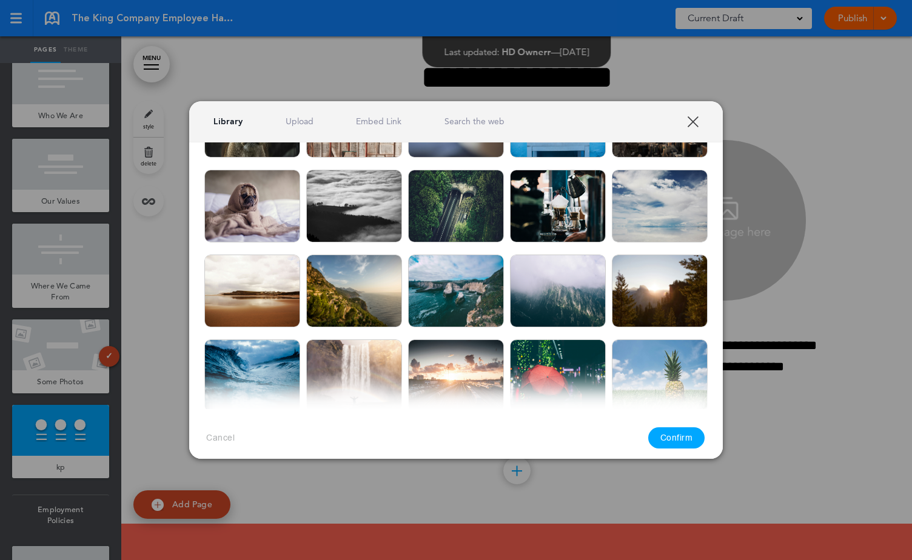
click at [672, 439] on button "Confirm" at bounding box center [676, 438] width 57 height 21
click at [678, 442] on button "Confirm" at bounding box center [676, 438] width 57 height 21
click at [647, 303] on img at bounding box center [660, 291] width 96 height 73
click at [679, 438] on button "Confirm" at bounding box center [676, 438] width 57 height 21
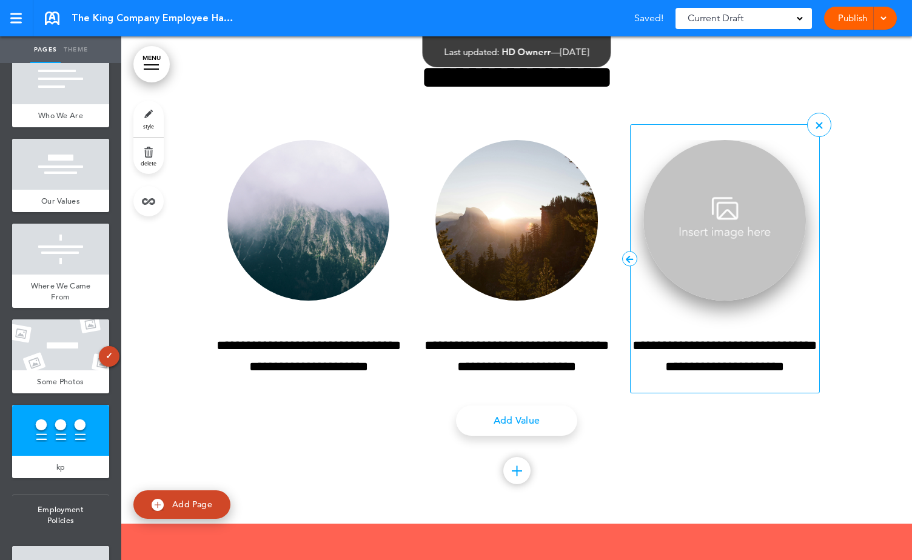
click at [693, 301] on img at bounding box center [725, 220] width 163 height 161
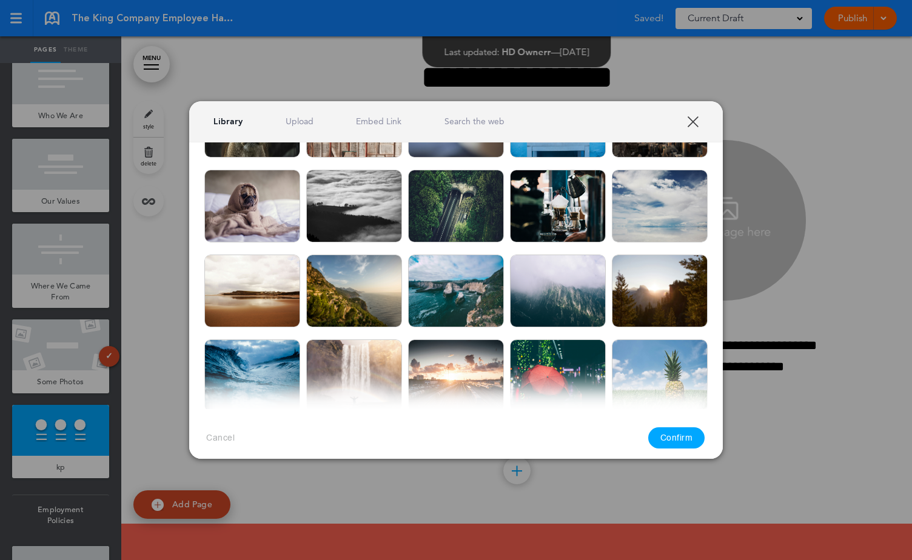
click at [471, 371] on img at bounding box center [456, 376] width 96 height 73
click at [675, 440] on button "Confirm" at bounding box center [676, 438] width 57 height 21
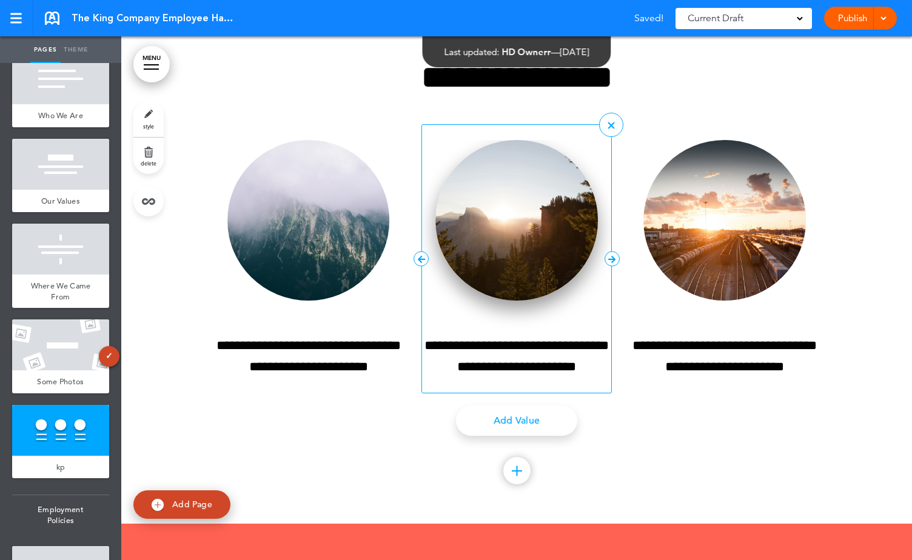
click at [519, 301] on img at bounding box center [517, 220] width 163 height 161
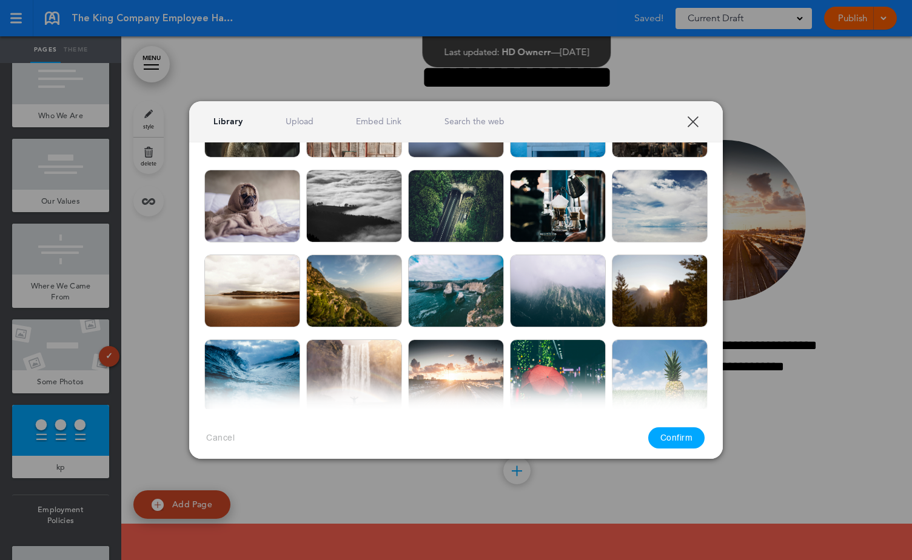
click at [456, 285] on img at bounding box center [456, 291] width 96 height 73
click at [678, 439] on button "Confirm" at bounding box center [676, 438] width 57 height 21
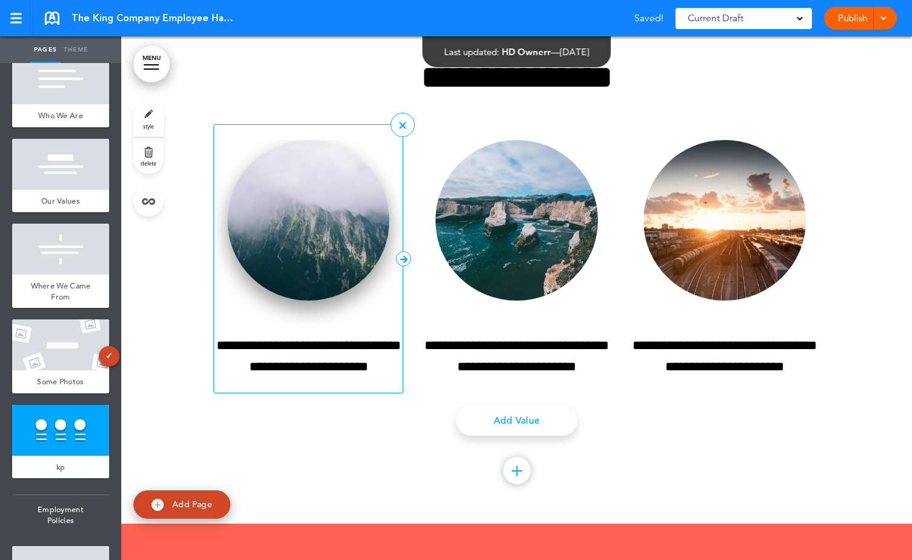
click at [356, 237] on img at bounding box center [308, 220] width 163 height 161
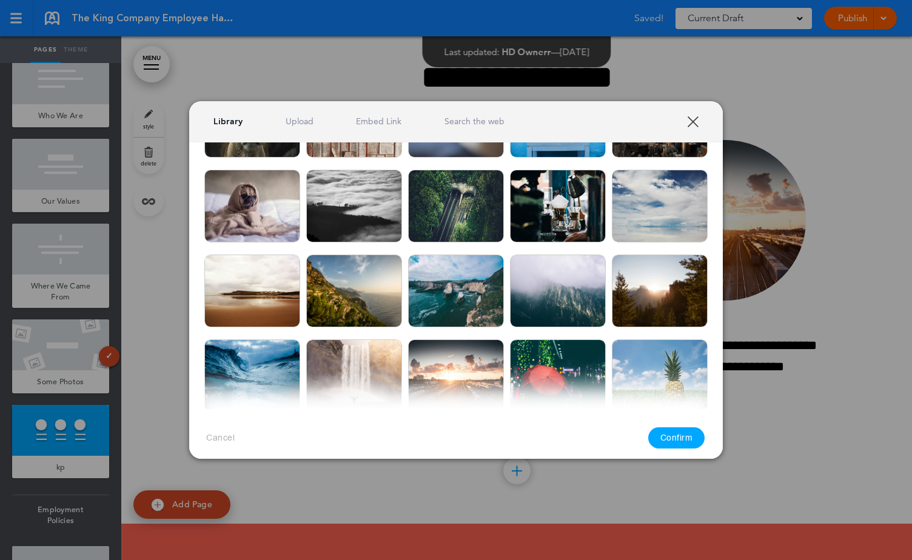
click at [568, 220] on img at bounding box center [558, 206] width 96 height 73
click at [673, 438] on button "Confirm" at bounding box center [676, 438] width 57 height 21
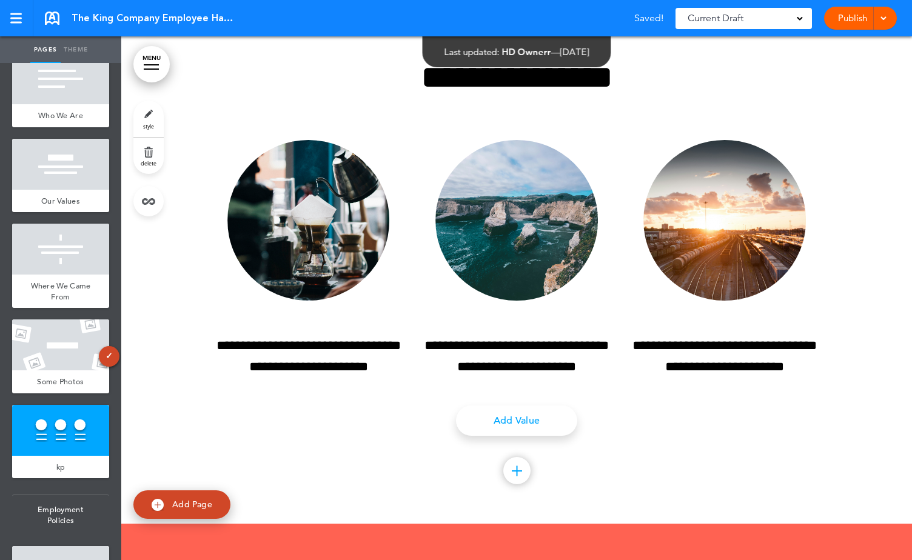
click at [82, 50] on link "Theme" at bounding box center [76, 49] width 30 height 27
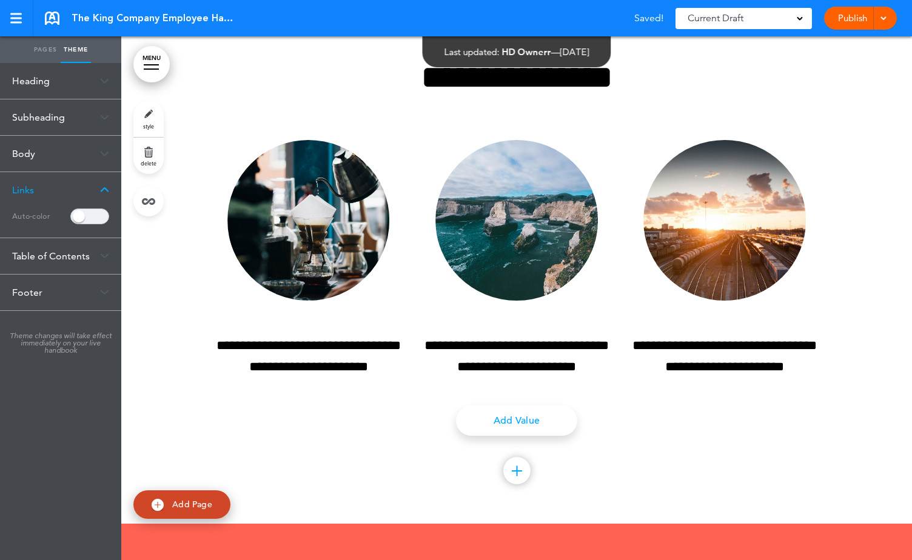
click at [49, 291] on div "Footer" at bounding box center [60, 293] width 121 height 36
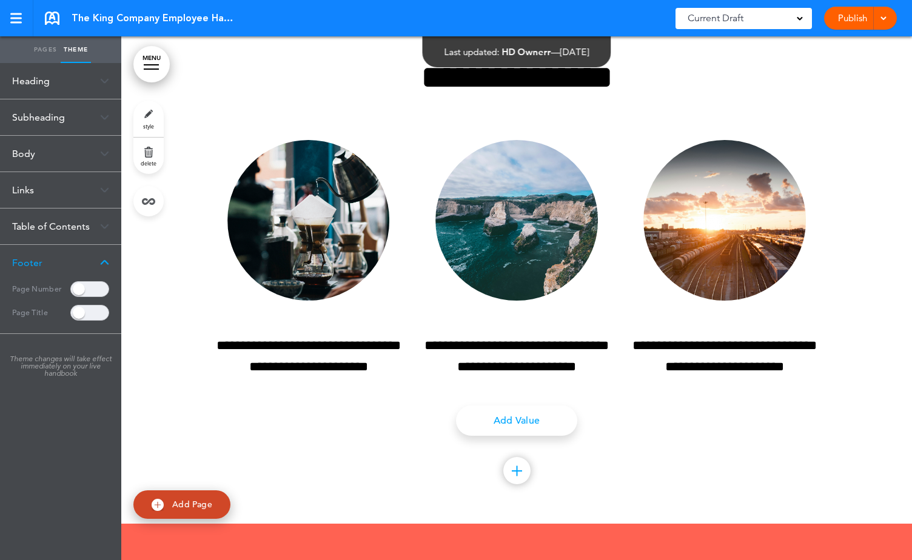
click at [40, 234] on div "Table of Contents" at bounding box center [60, 227] width 121 height 36
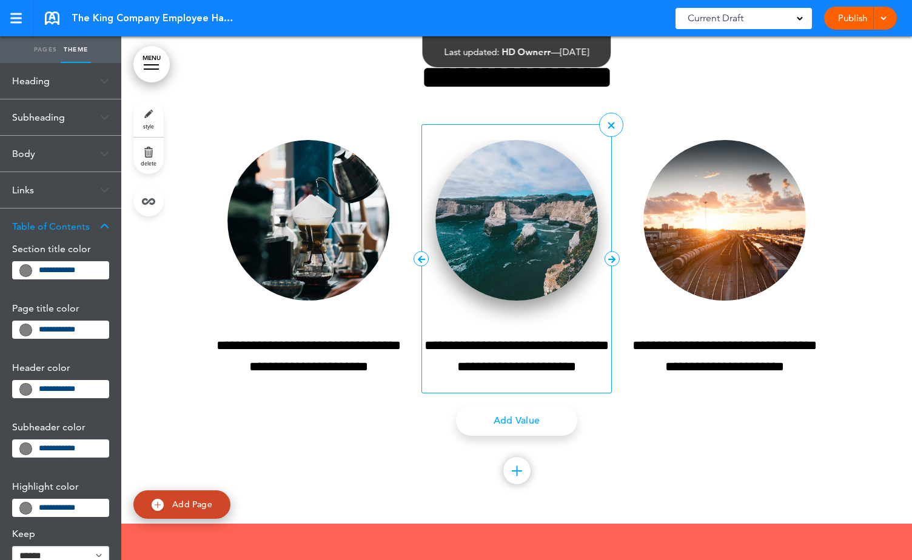
click at [515, 251] on img at bounding box center [517, 220] width 163 height 161
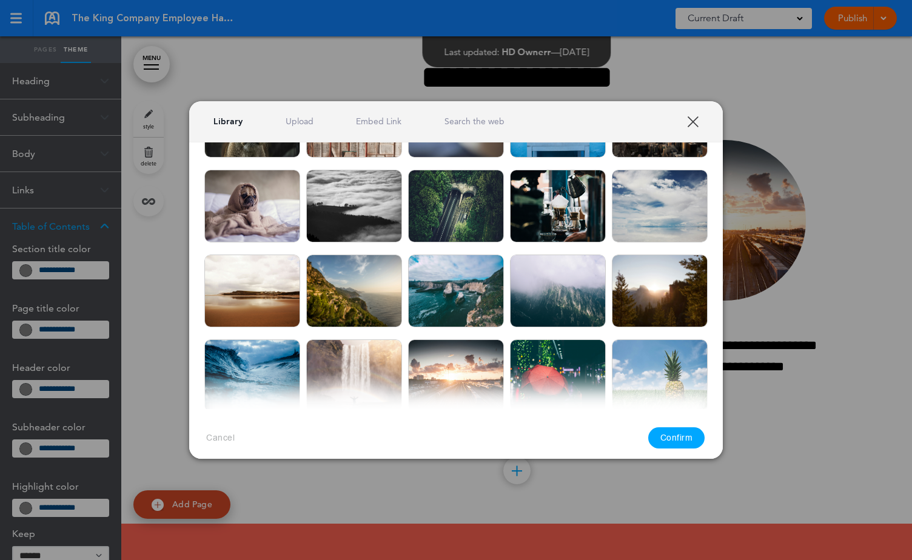
click at [460, 271] on img at bounding box center [456, 291] width 96 height 73
click at [681, 434] on button "Confirm" at bounding box center [676, 438] width 57 height 21
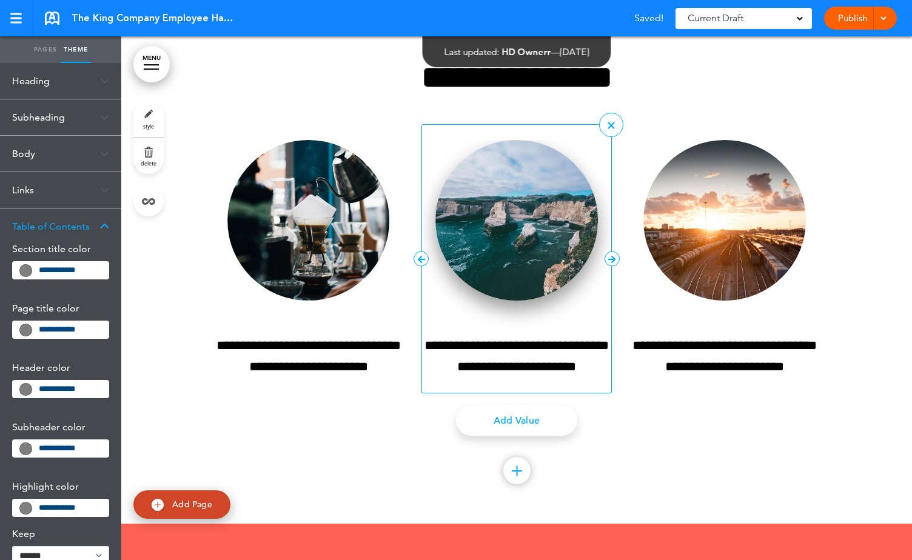
click at [546, 252] on img at bounding box center [517, 220] width 163 height 161
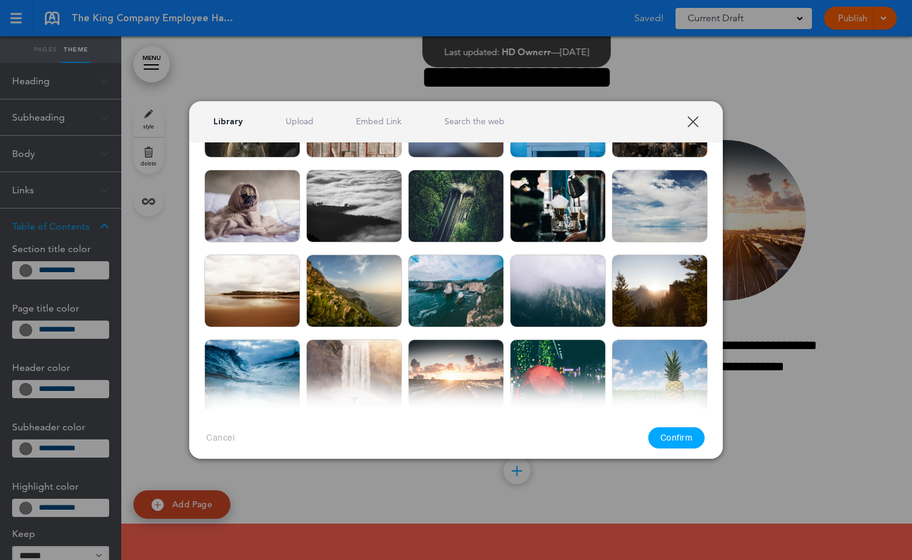
click at [565, 205] on img at bounding box center [558, 206] width 96 height 73
click at [673, 439] on button "Confirm" at bounding box center [676, 438] width 57 height 21
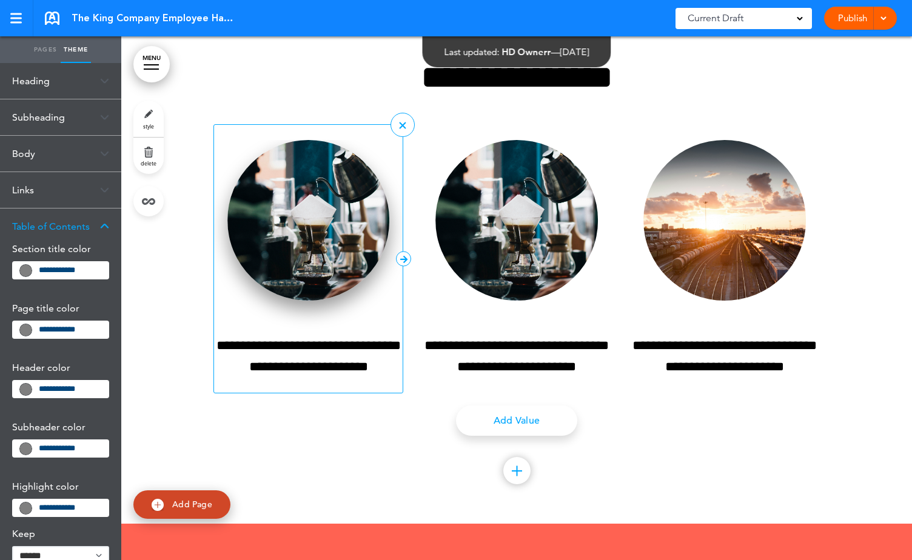
click at [346, 257] on img at bounding box center [308, 220] width 163 height 161
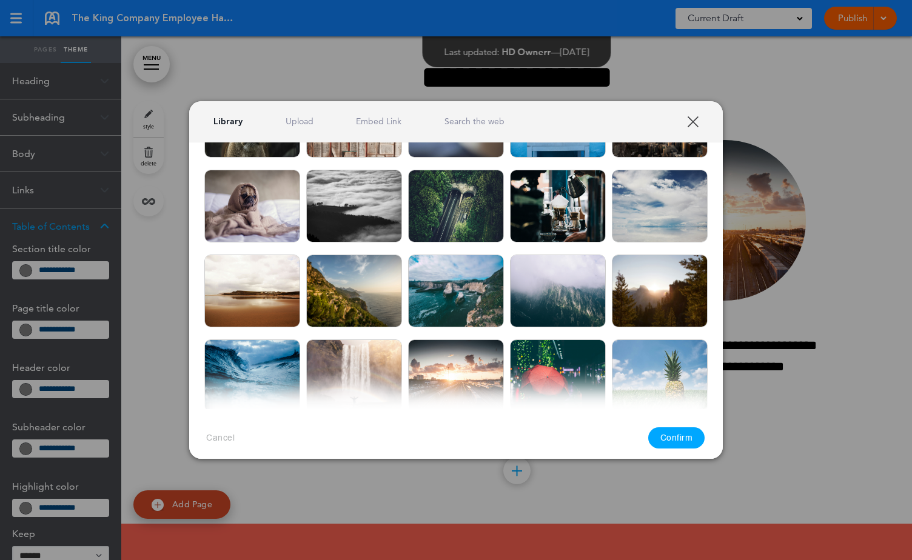
click at [326, 218] on img at bounding box center [354, 206] width 96 height 73
click at [662, 436] on button "Confirm" at bounding box center [676, 438] width 57 height 21
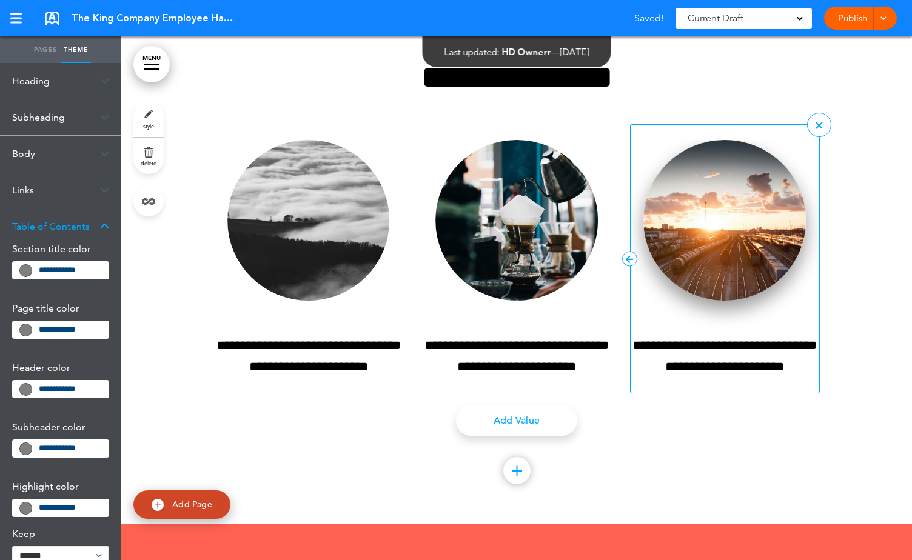
click at [735, 289] on img at bounding box center [725, 220] width 163 height 161
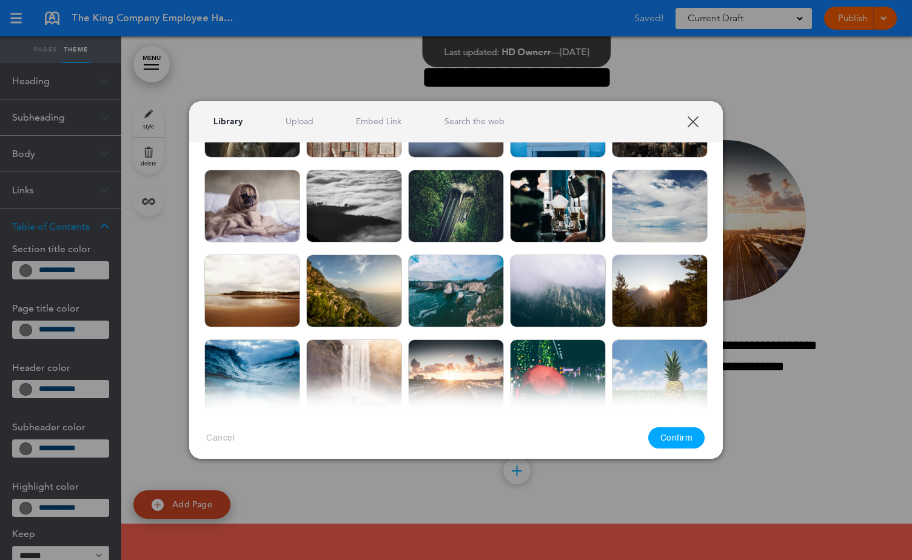
click at [658, 316] on img at bounding box center [660, 291] width 96 height 73
click at [672, 431] on button "Confirm" at bounding box center [676, 438] width 57 height 21
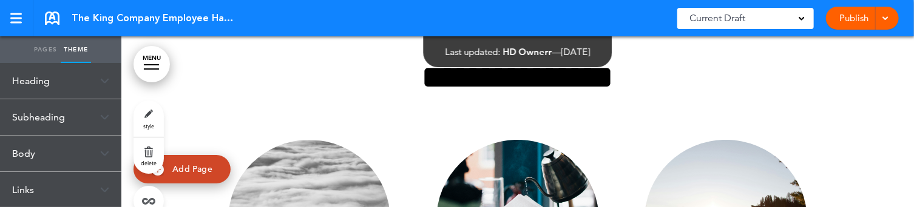
scroll to position [11518, 0]
